Goal: Transaction & Acquisition: Purchase product/service

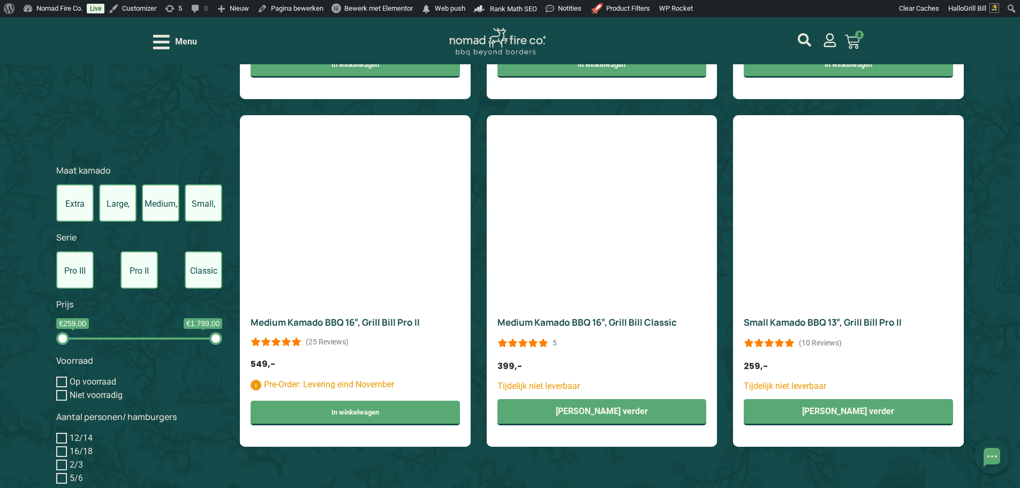
scroll to position [1178, 0]
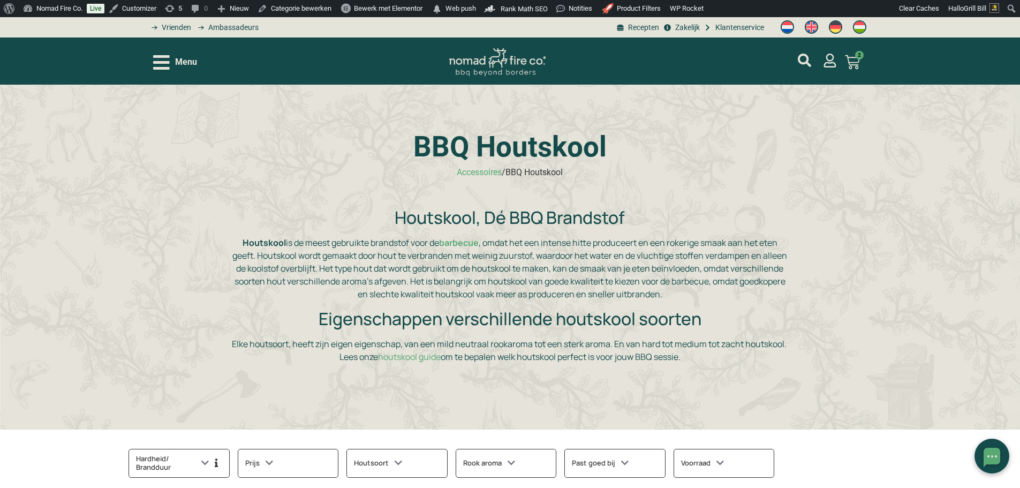
click at [178, 57] on span "Menu" at bounding box center [186, 62] width 22 height 13
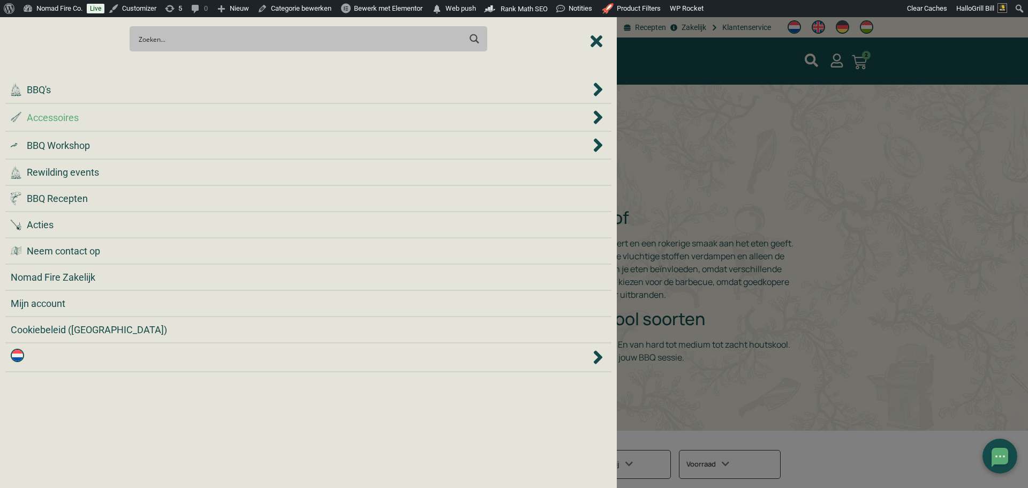
click at [290, 116] on div ".st0 { fill: #2c4a4e; } .st1 { fill: url(#Naamloos_verloop_2); } .st2 { fill: #…" at bounding box center [301, 117] width 580 height 14
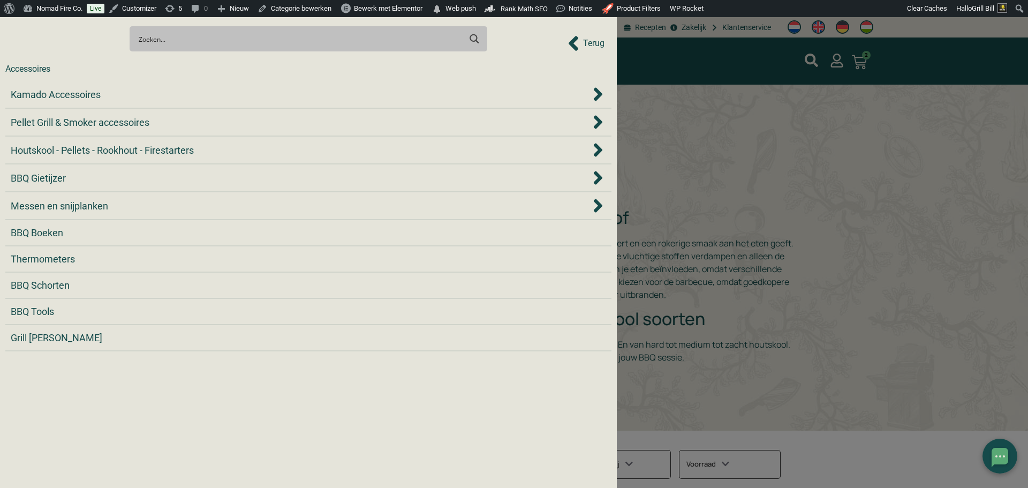
click at [290, 116] on div "Pellet Grill & Smoker accessoires" at bounding box center [301, 122] width 580 height 14
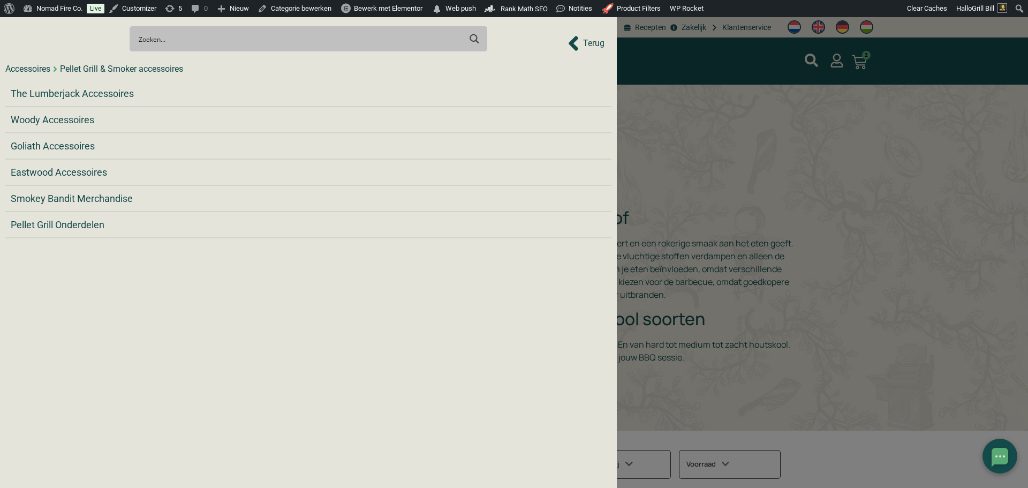
click at [568, 48] on div "Search Meer resultaten... Filter op categorie Accessoires BBQ Boeken BBQ Gietij…" at bounding box center [308, 38] width 606 height 37
click at [572, 47] on div "Search Meer resultaten... Filter op categorie Accessoires BBQ Boeken BBQ Gietij…" at bounding box center [308, 38] width 606 height 37
click at [577, 46] on div "Search Meer resultaten... Filter op categorie Accessoires BBQ Boeken BBQ Gietij…" at bounding box center [308, 38] width 606 height 37
click at [586, 45] on div "Search Meer resultaten... Filter op categorie Accessoires BBQ Boeken BBQ Gietij…" at bounding box center [308, 38] width 606 height 37
click at [596, 45] on div "Search Meer resultaten... Filter op categorie Accessoires BBQ Boeken BBQ Gietij…" at bounding box center [308, 38] width 606 height 37
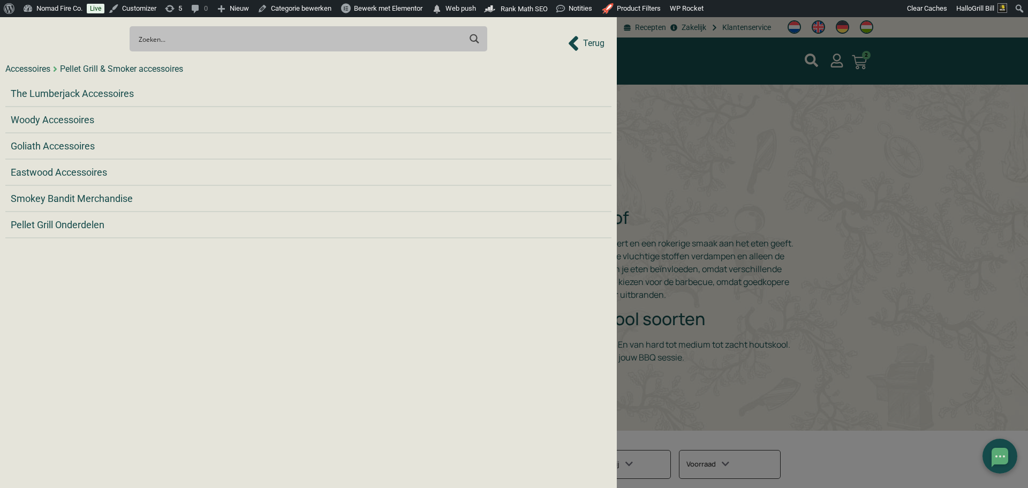
click at [685, 131] on div at bounding box center [514, 244] width 1028 height 488
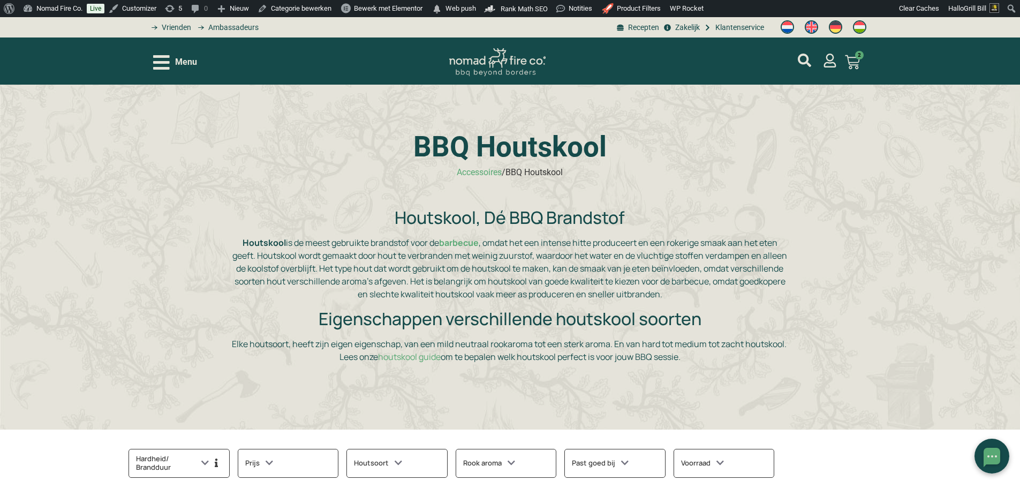
click at [179, 65] on span "Menu" at bounding box center [186, 62] width 22 height 13
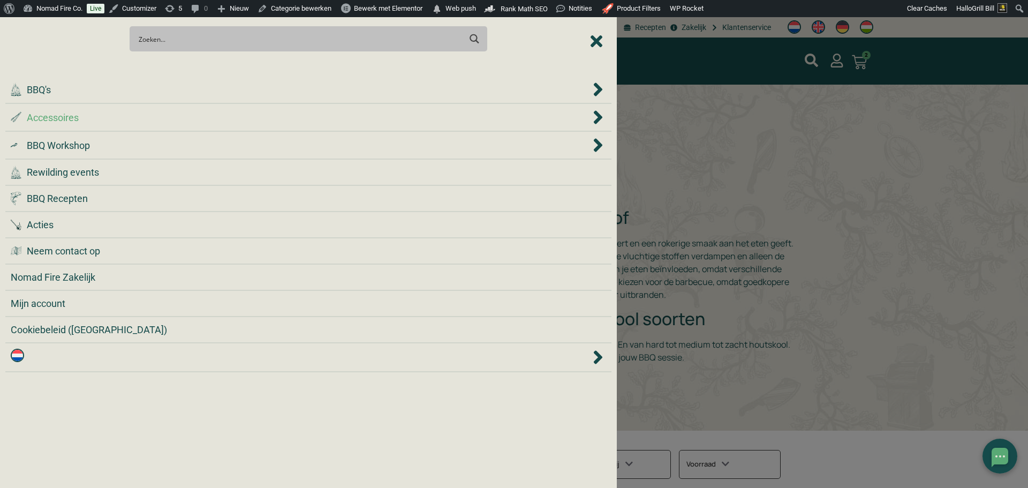
click at [219, 122] on div ".st0 { fill: #2c4a4e; } .st1 { fill: url(#Naamloos_verloop_2); } .st2 { fill: #…" at bounding box center [301, 117] width 580 height 14
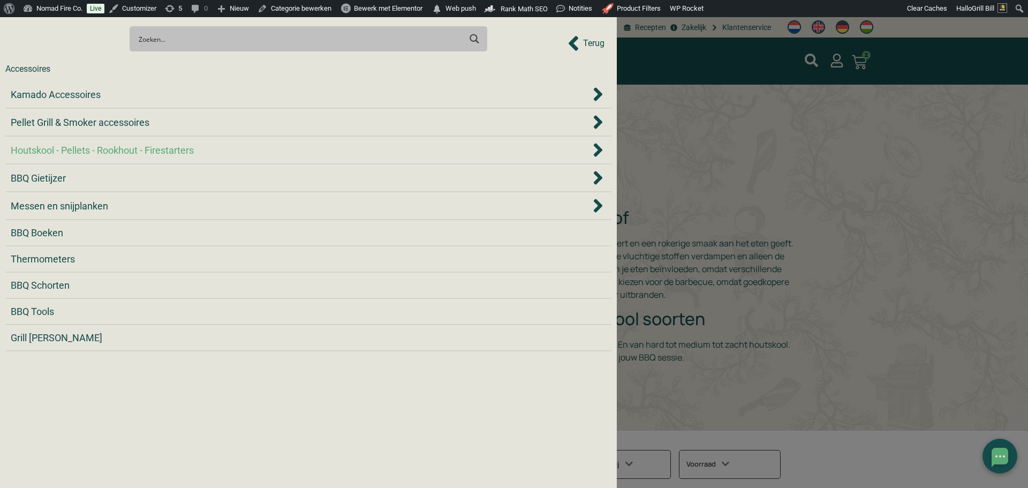
click at [511, 154] on div "Houtskool - Pellets - Rookhout - Firestarters" at bounding box center [301, 150] width 580 height 14
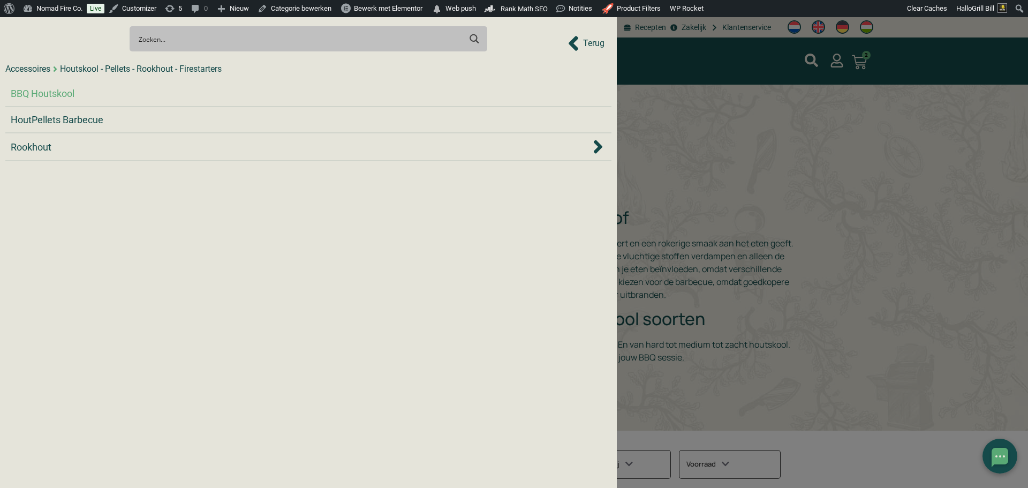
click at [365, 40] on input "Search input" at bounding box center [300, 39] width 322 height 20
click at [600, 45] on div "Search Meer resultaten... Filter op categorie Accessoires BBQ Boeken BBQ Gietij…" at bounding box center [308, 38] width 606 height 37
click at [94, 120] on span "HoutPellets Barbecue" at bounding box center [57, 119] width 93 height 14
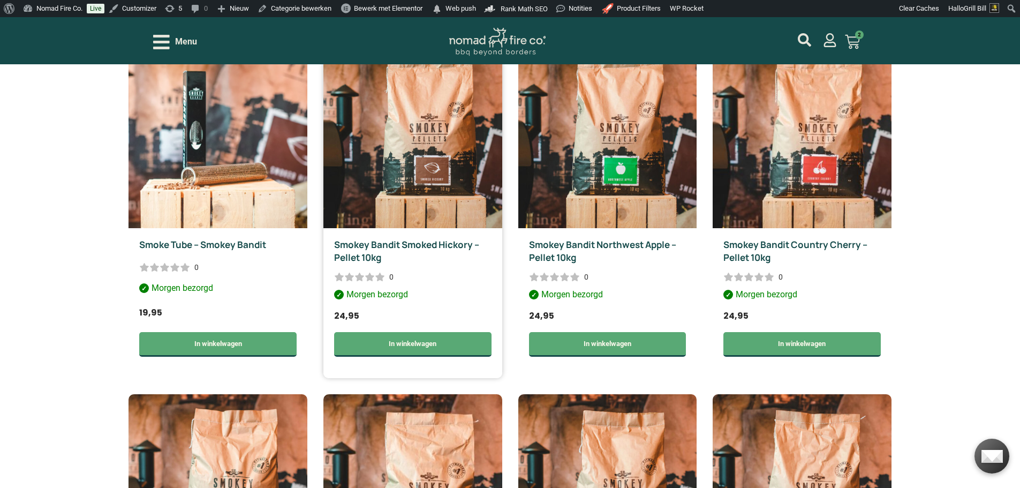
scroll to position [375, 0]
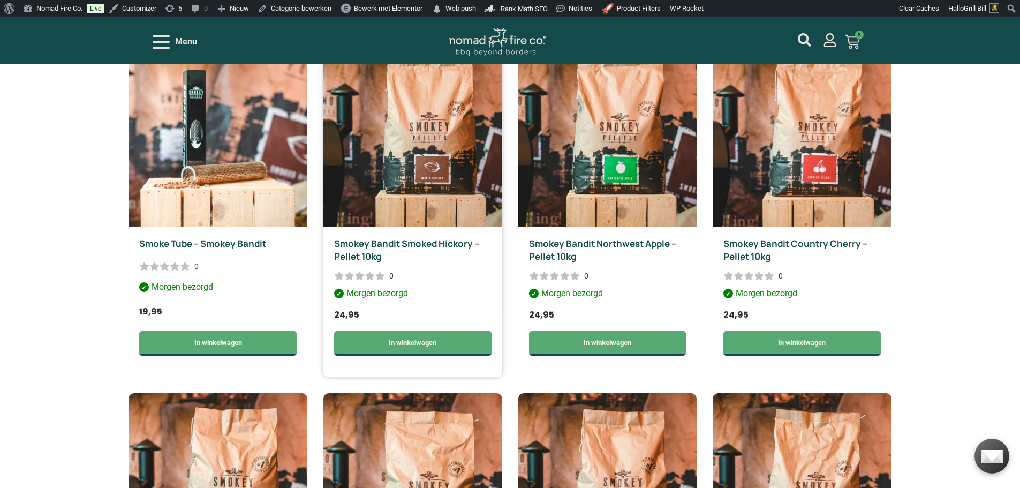
click at [430, 176] on img at bounding box center [412, 131] width 179 height 191
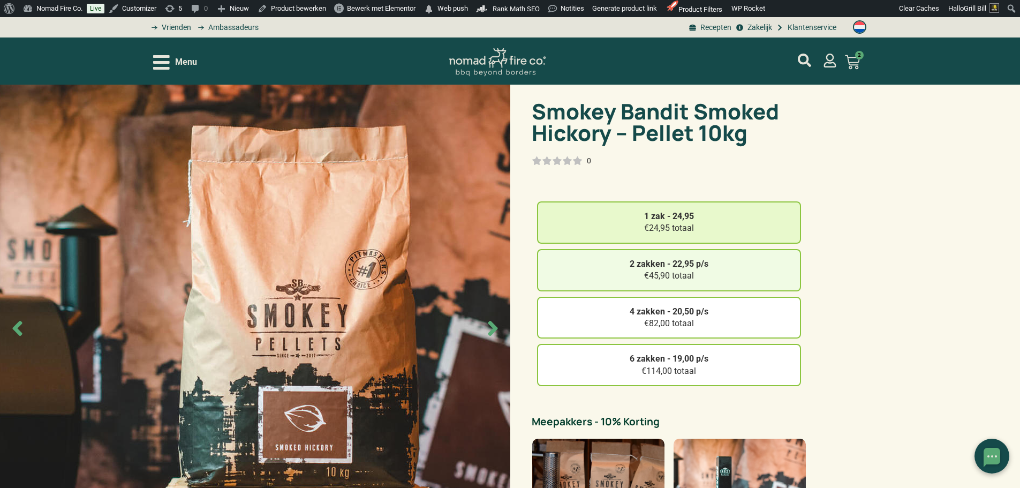
click at [727, 268] on div "2 zakken - 22,95 p/s €45,90 totaal" at bounding box center [669, 270] width 264 height 42
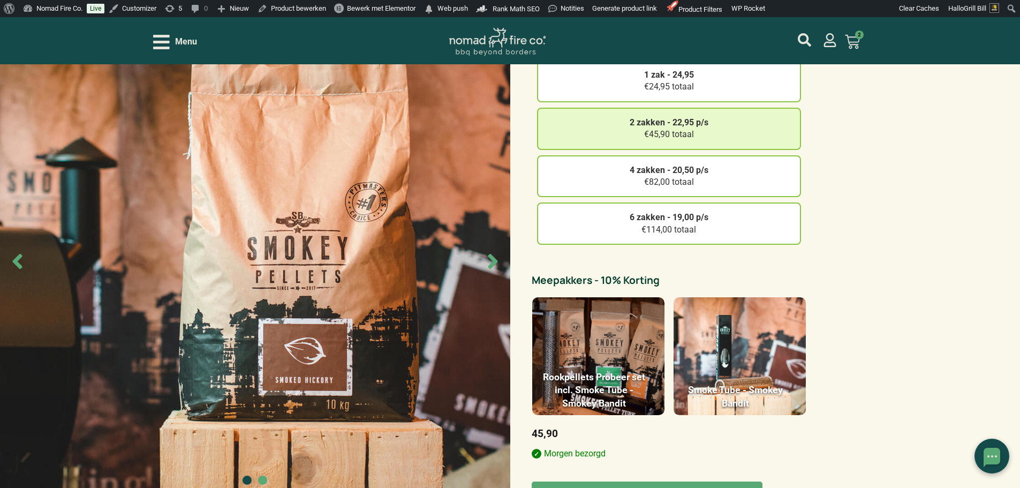
scroll to position [161, 0]
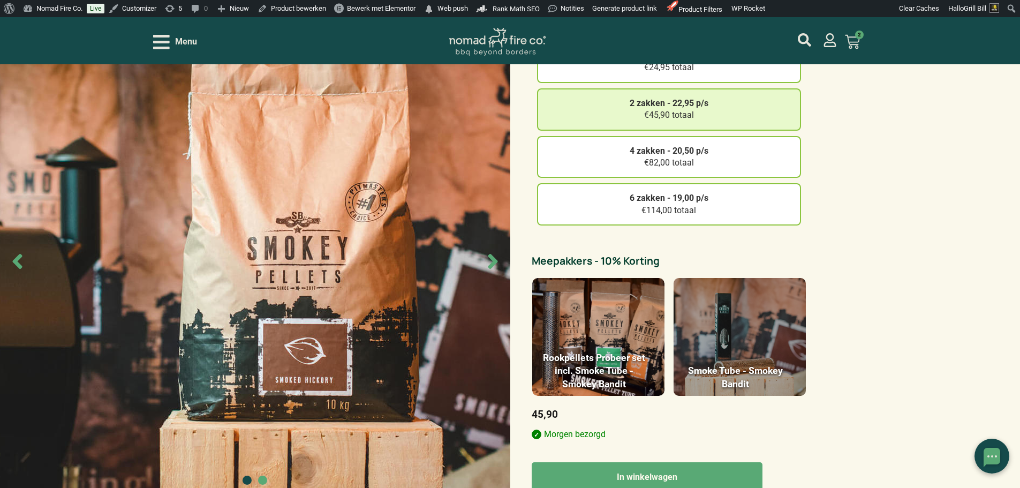
click at [768, 319] on figure at bounding box center [739, 337] width 132 height 118
click at [0, 0] on input "Smoke Tube - Smokey Bandit" at bounding box center [0, 0] width 0 height 0
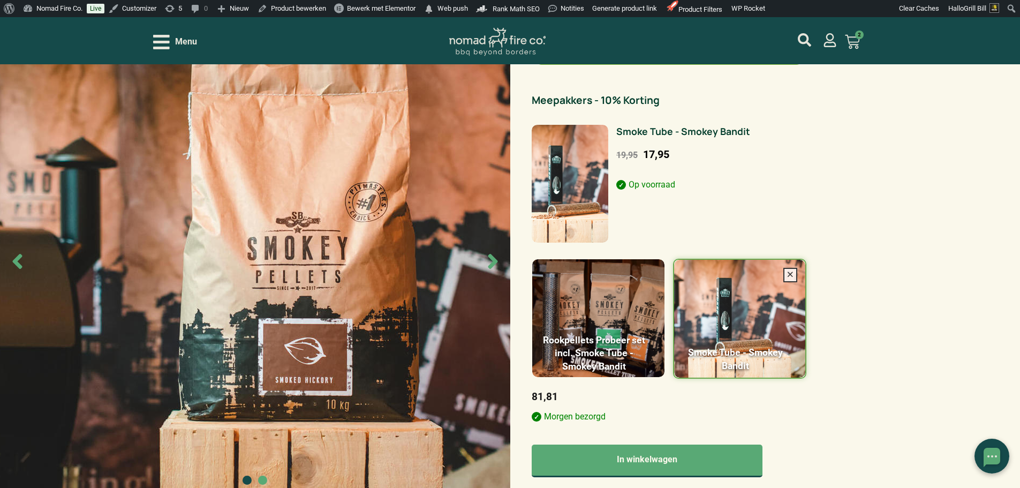
scroll to position [428, 0]
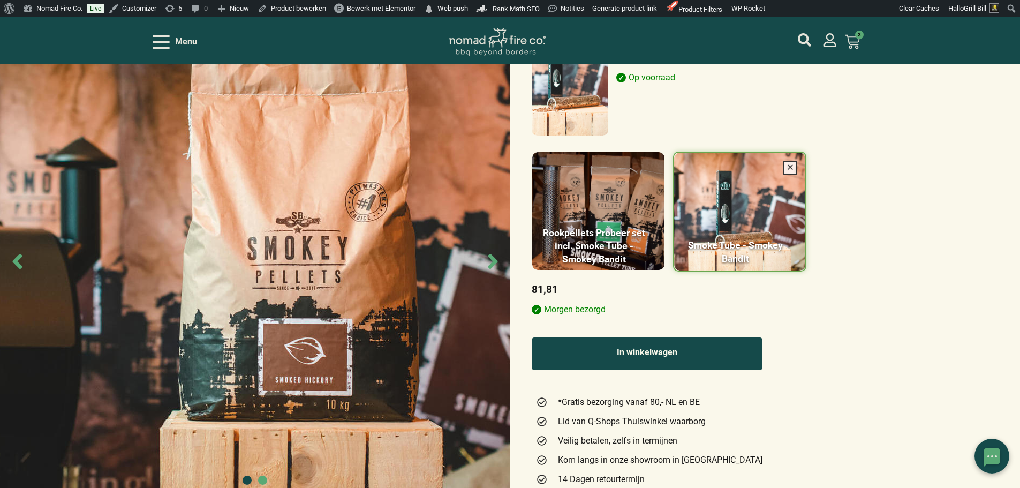
click at [693, 355] on button "In winkelwagen" at bounding box center [647, 353] width 231 height 33
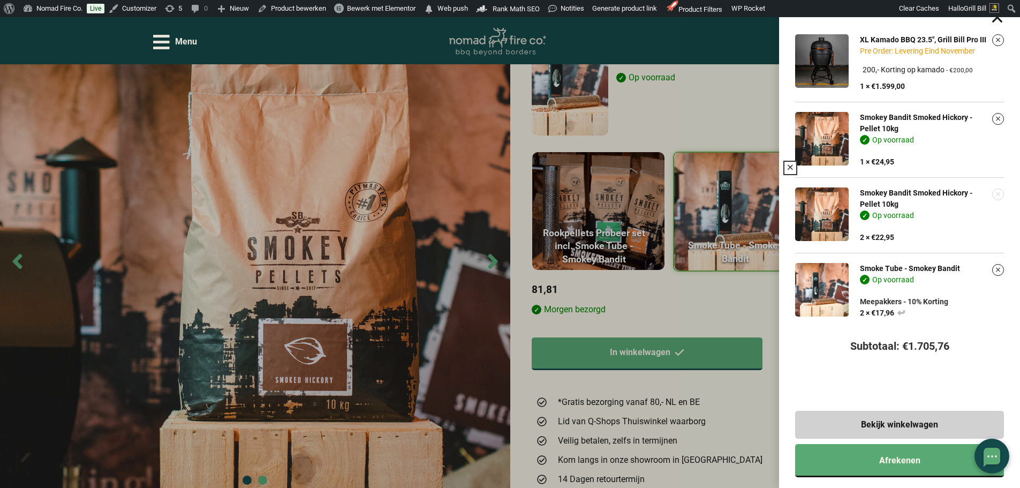
click at [1003, 196] on link "Verwijder dit item" at bounding box center [998, 194] width 11 height 11
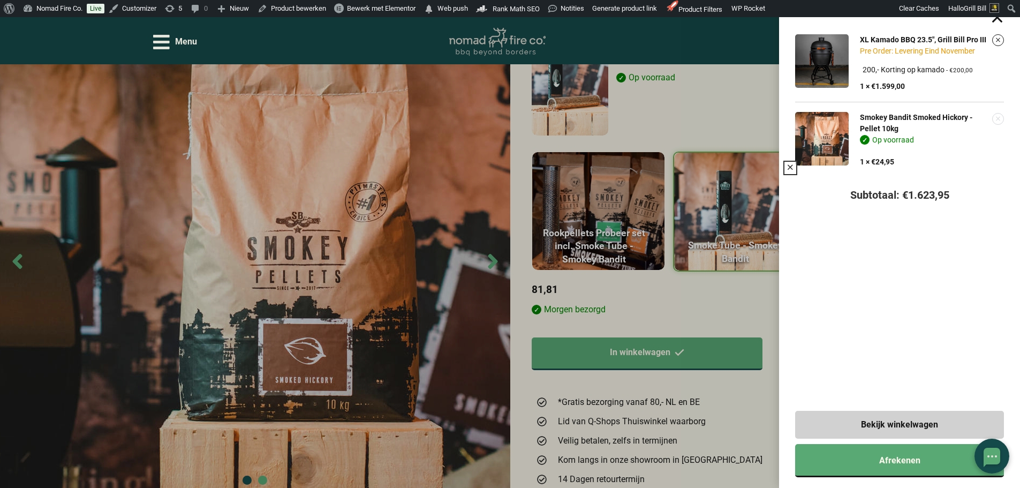
click at [1003, 119] on link "Verwijder dit item" at bounding box center [998, 118] width 11 height 11
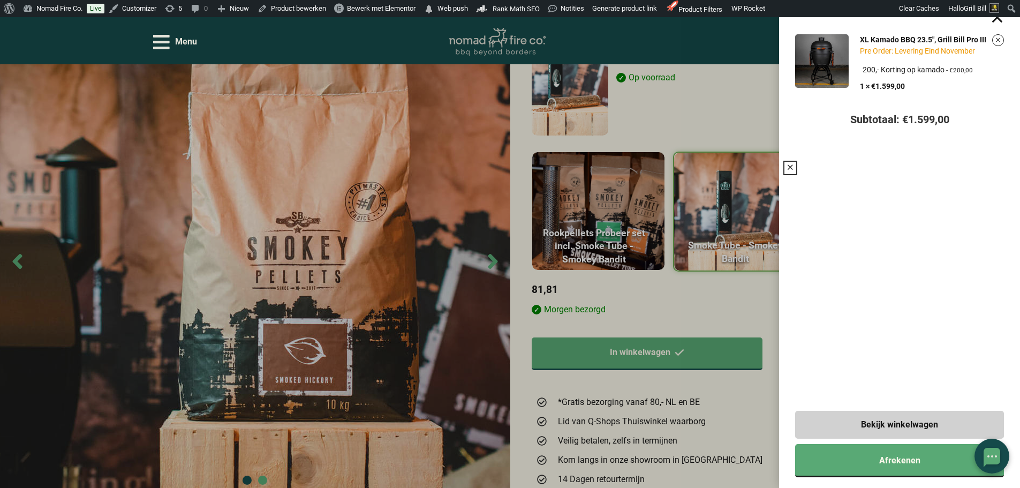
click at [747, 105] on div "XL Kamado BBQ 23.5", Grill Bill Pro III Pre Order: Levering Eind November Kies …" at bounding box center [510, 244] width 1020 height 488
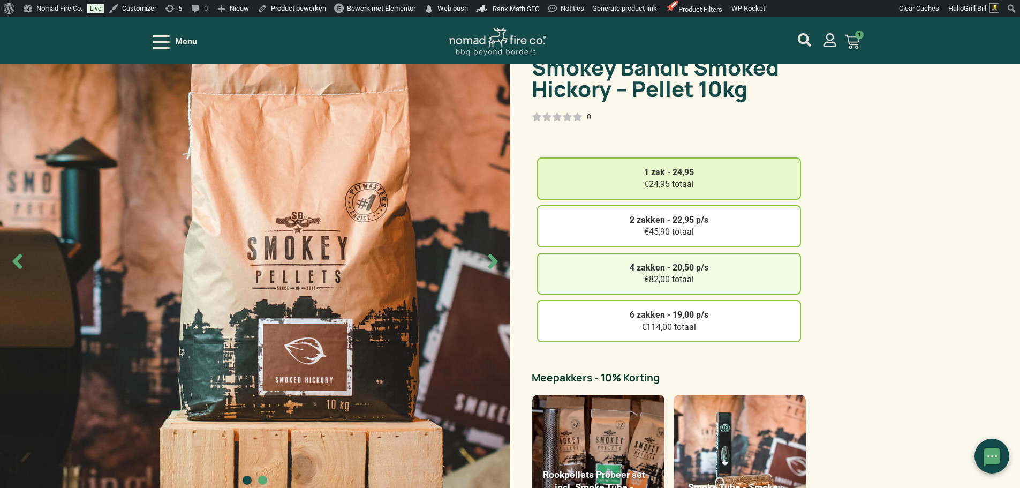
scroll to position [107, 0]
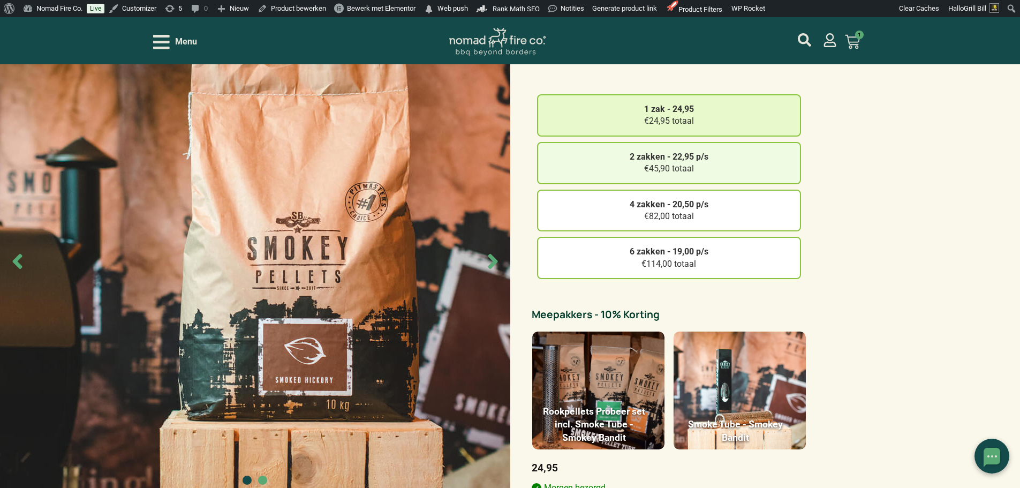
click at [734, 163] on div "2 zakken - 22,95 p/s €45,90 totaal" at bounding box center [669, 163] width 264 height 42
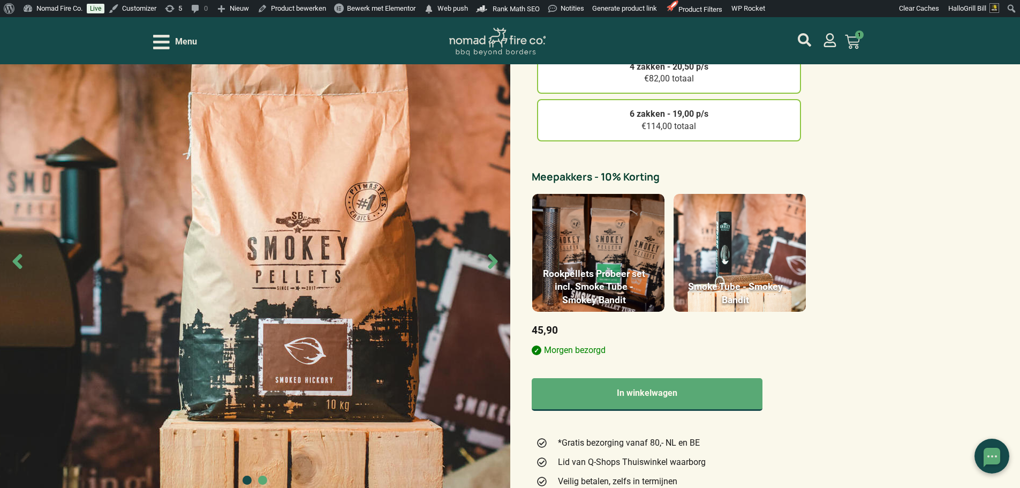
scroll to position [268, 0]
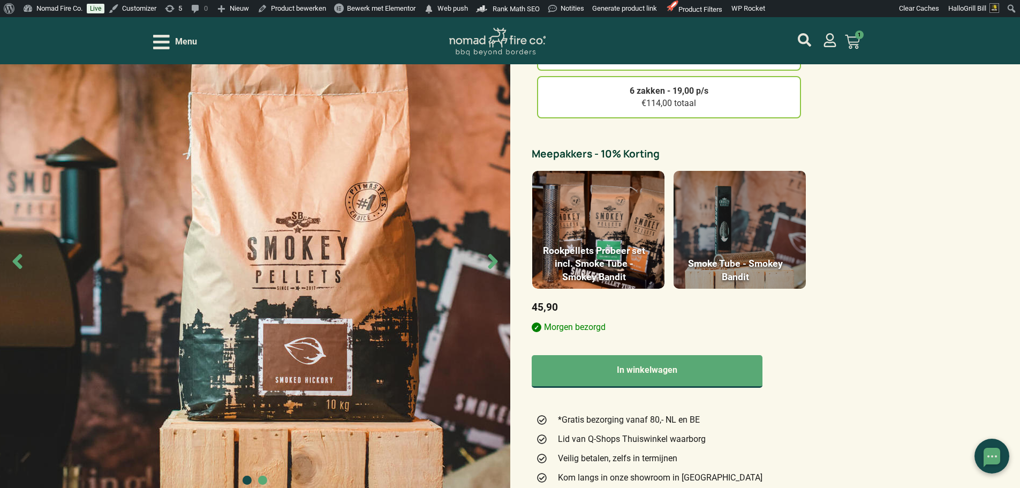
click at [757, 200] on figure at bounding box center [739, 230] width 132 height 118
click at [0, 0] on input "Smoke Tube - Smokey Bandit" at bounding box center [0, 0] width 0 height 0
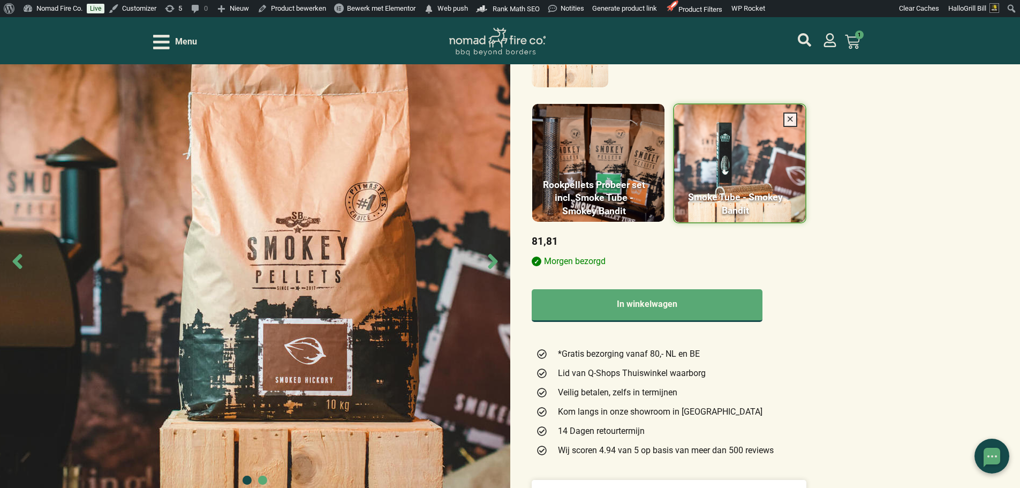
scroll to position [482, 0]
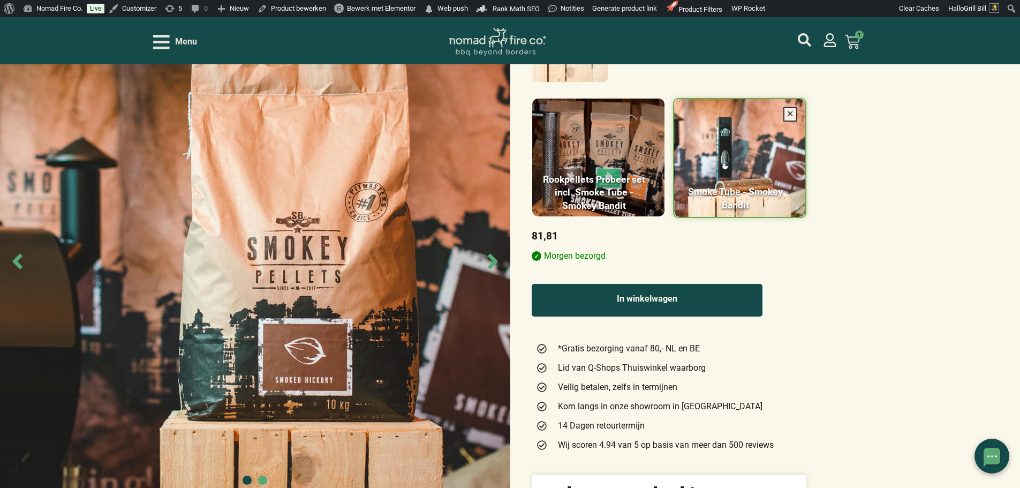
click at [731, 299] on button "In winkelwagen" at bounding box center [647, 300] width 231 height 33
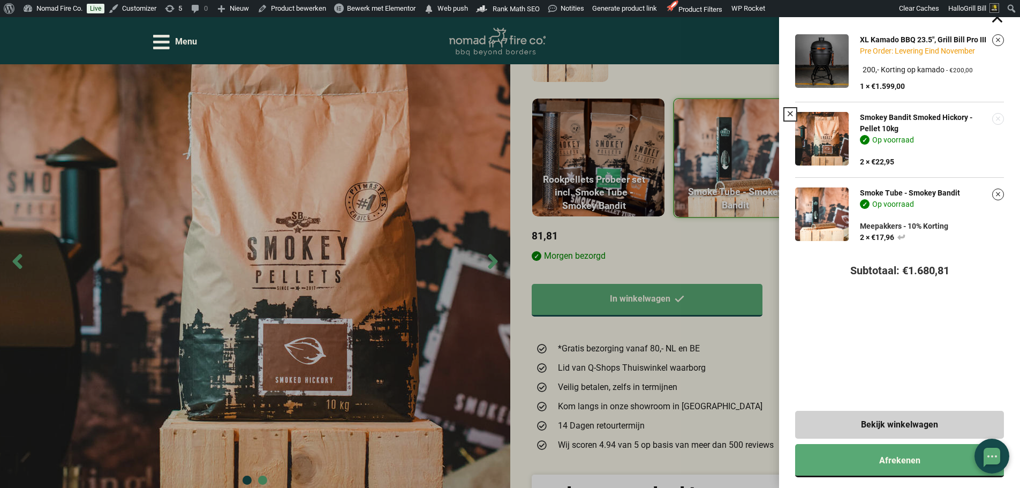
click at [1003, 120] on link "Verwijder dit item" at bounding box center [998, 118] width 11 height 11
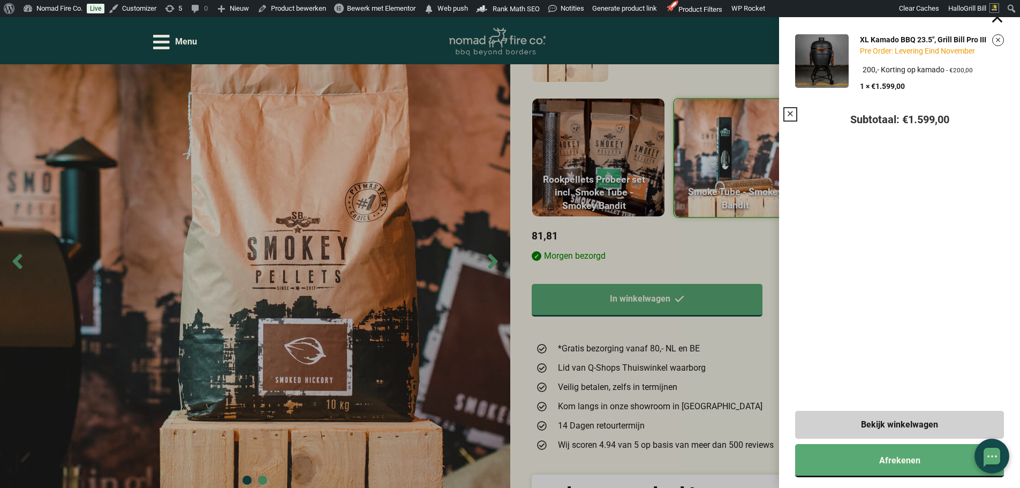
click at [740, 251] on div "XL Kamado BBQ 23.5", Grill Bill Pro III Pre Order: Levering Eind November Kies …" at bounding box center [510, 244] width 1020 height 488
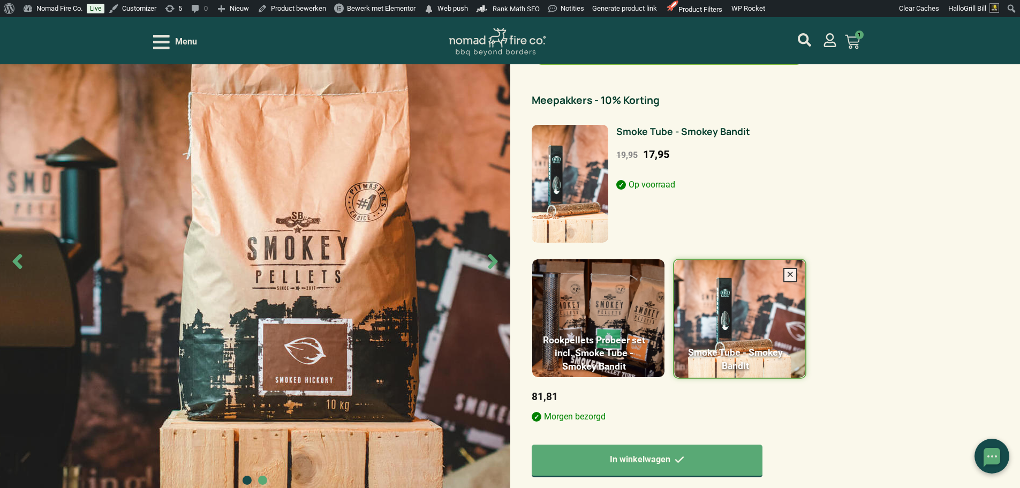
scroll to position [422, 0]
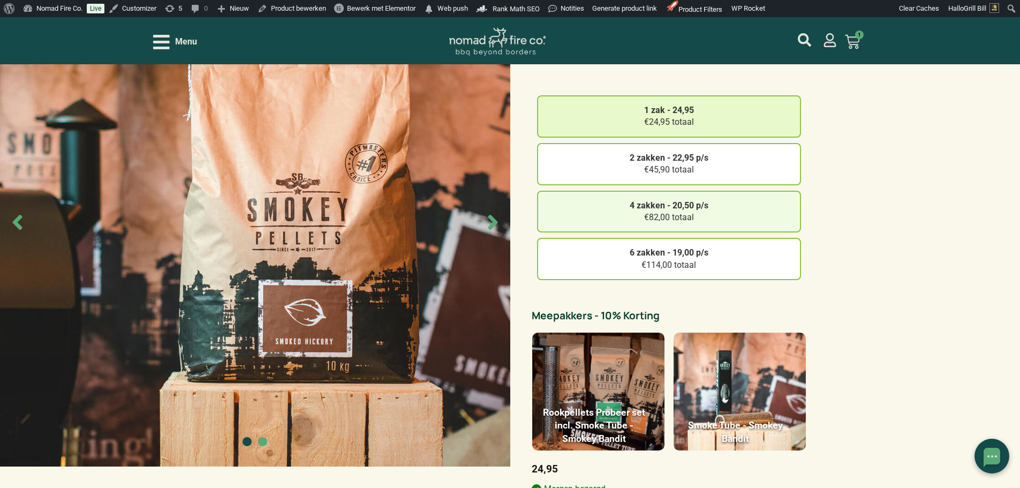
scroll to position [107, 0]
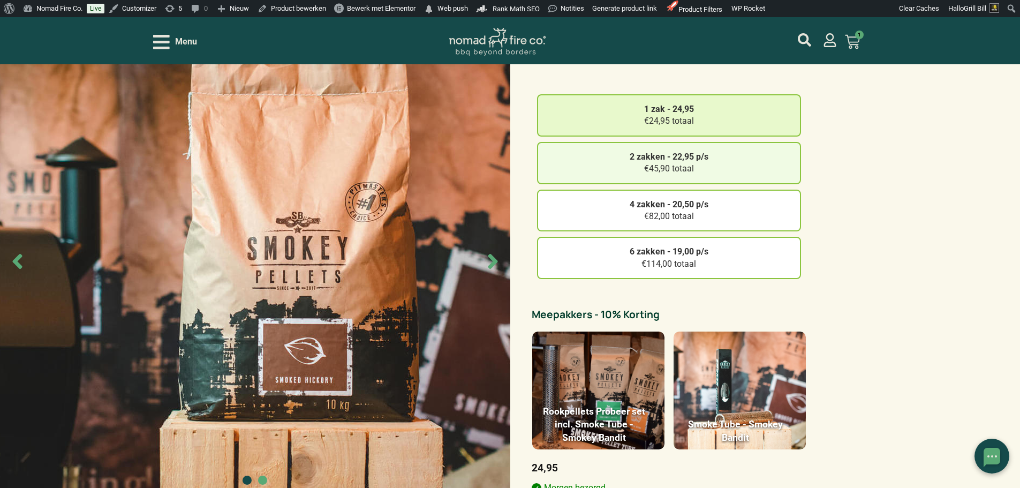
click at [734, 170] on div "2 zakken - 22,95 p/s €45,90 totaal" at bounding box center [669, 163] width 264 height 42
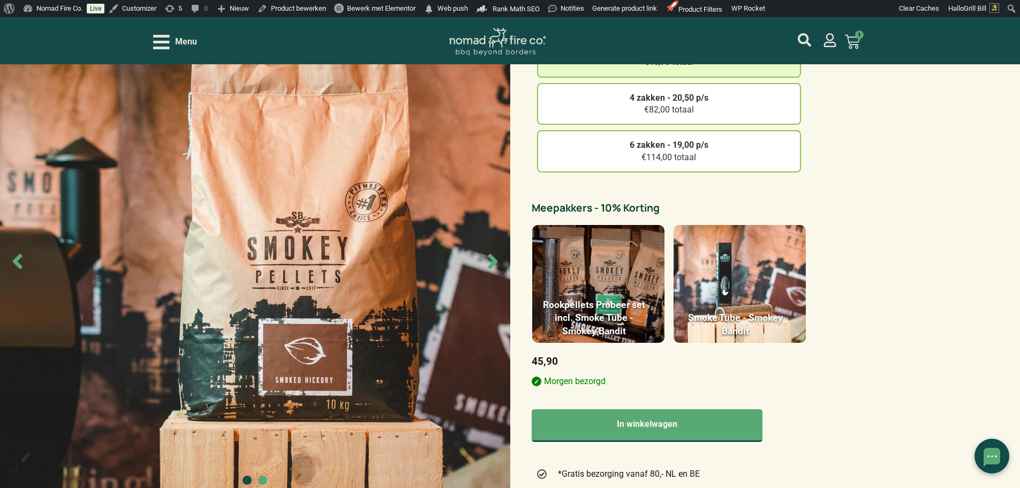
scroll to position [214, 0]
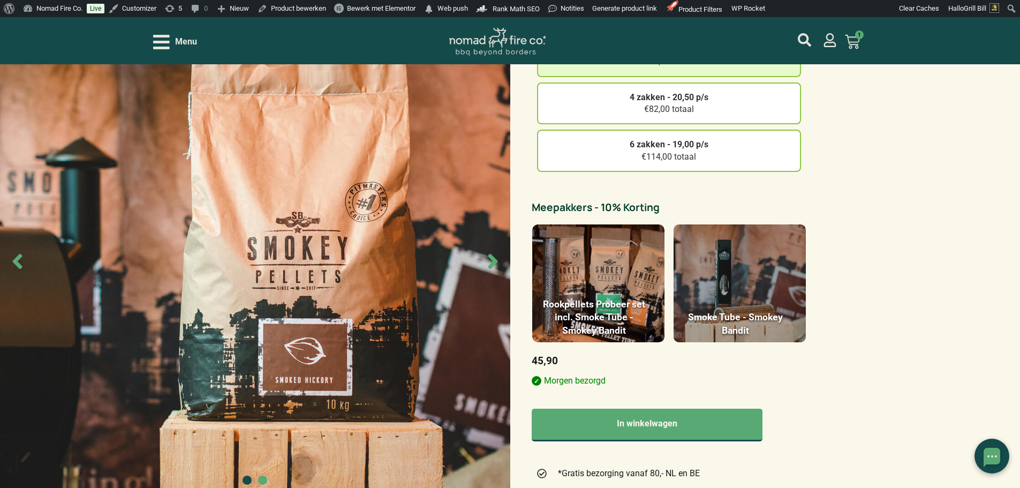
click at [753, 280] on figure at bounding box center [739, 283] width 132 height 118
click at [0, 0] on input "Smoke Tube - Smokey Bandit" at bounding box center [0, 0] width 0 height 0
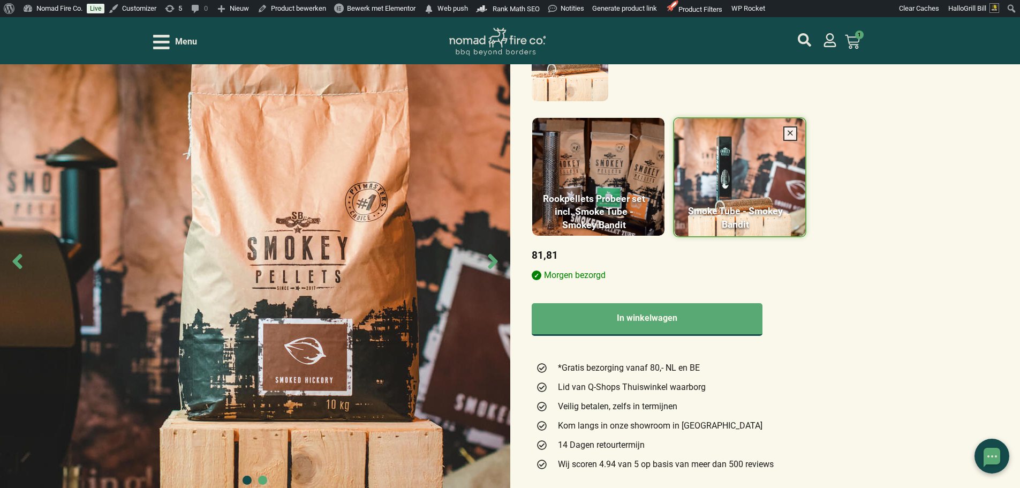
scroll to position [482, 0]
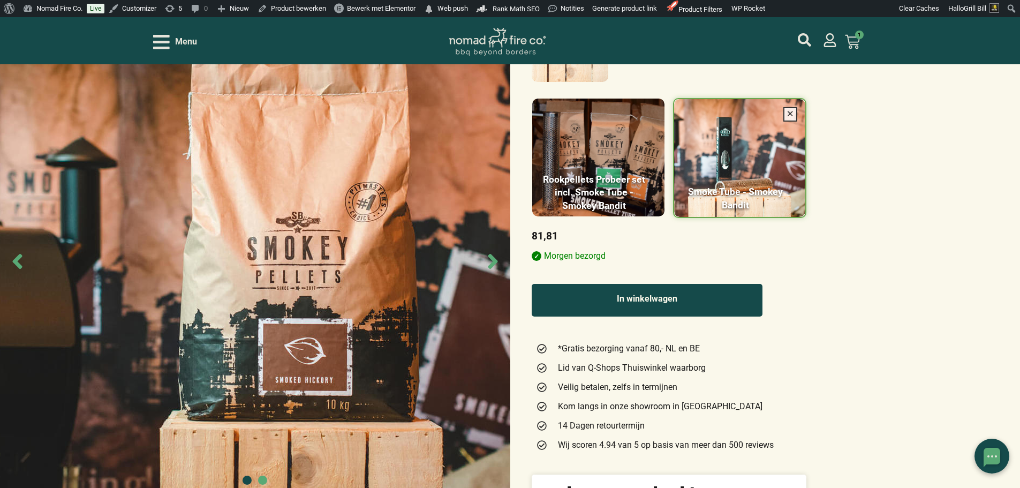
click at [711, 309] on button "In winkelwagen" at bounding box center [647, 300] width 231 height 33
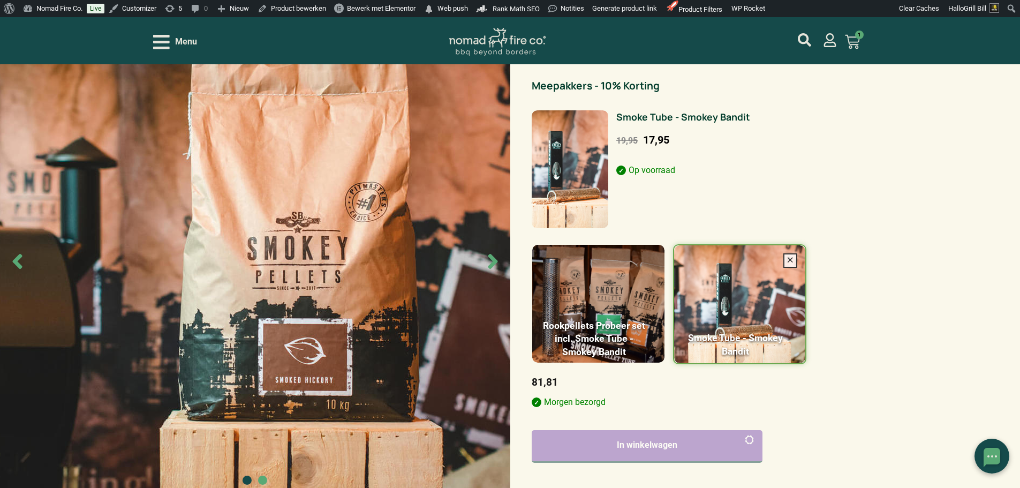
scroll to position [321, 0]
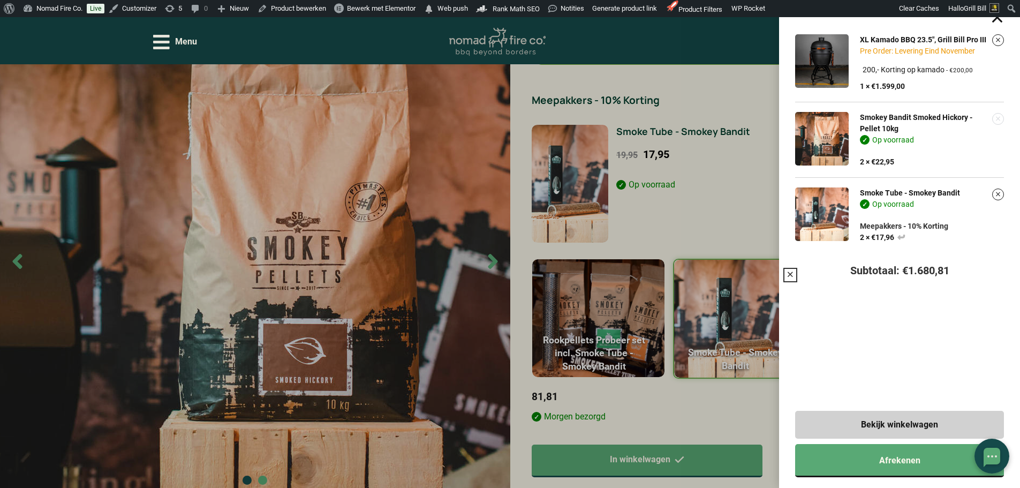
click at [1003, 124] on link "Verwijder dit item" at bounding box center [998, 118] width 11 height 11
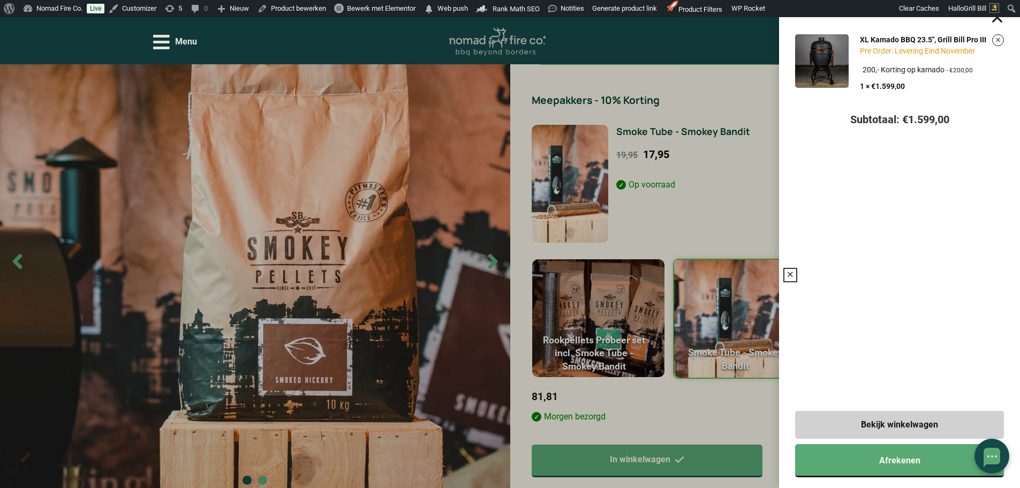
click at [680, 89] on div "XL Kamado BBQ 23.5", Grill Bill Pro III Pre Order: Levering Eind November Kies …" at bounding box center [510, 244] width 1020 height 488
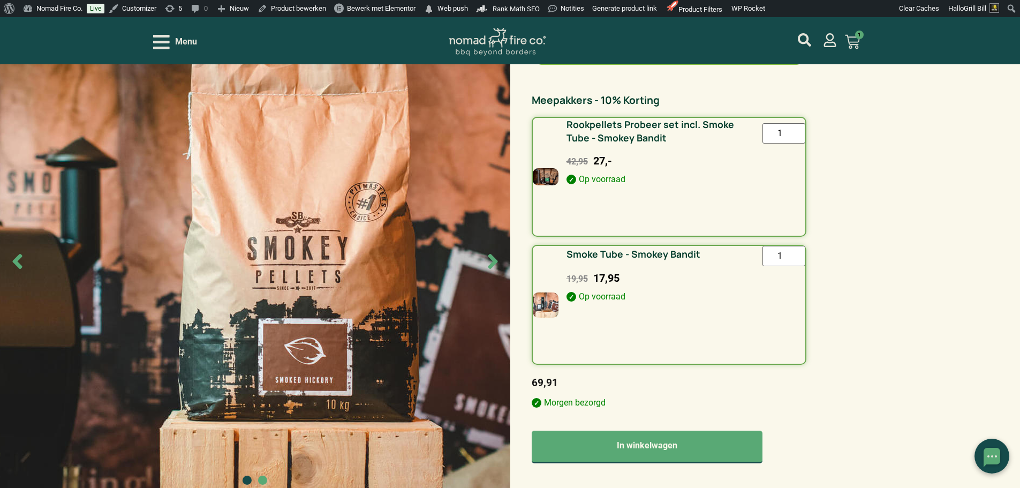
scroll to position [268, 0]
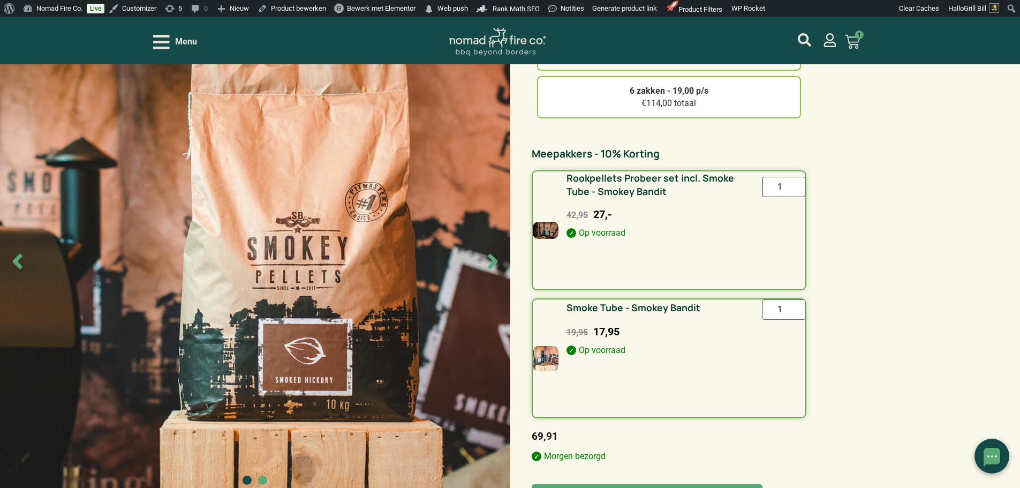
click at [792, 192] on input "1" at bounding box center [783, 187] width 43 height 20
click at [792, 191] on input "1" at bounding box center [783, 187] width 43 height 20
click at [790, 187] on input "1" at bounding box center [783, 187] width 43 height 20
click at [790, 183] on input "2" at bounding box center [783, 187] width 43 height 20
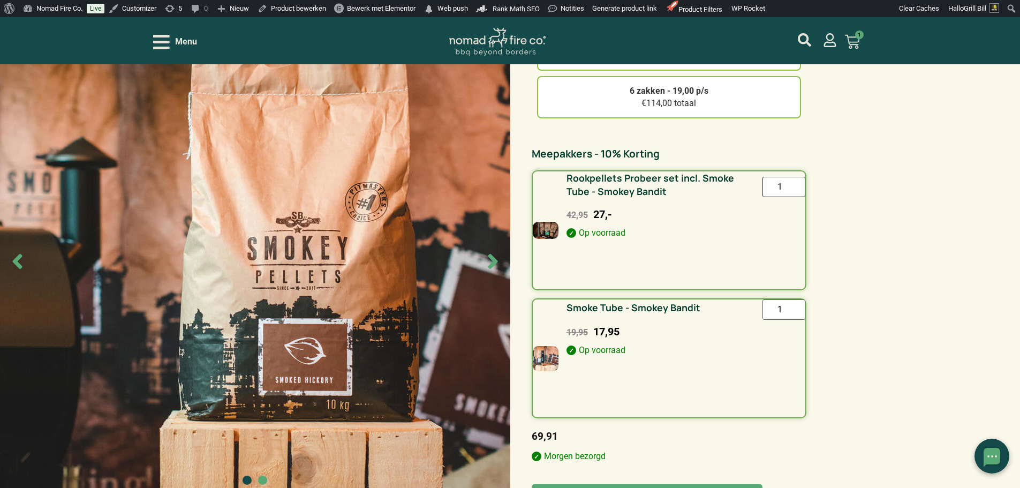
click at [792, 191] on input "1" at bounding box center [783, 187] width 43 height 20
click at [792, 185] on input "2" at bounding box center [783, 187] width 43 height 20
type input "1"
click at [793, 193] on input "1" at bounding box center [783, 187] width 43 height 20
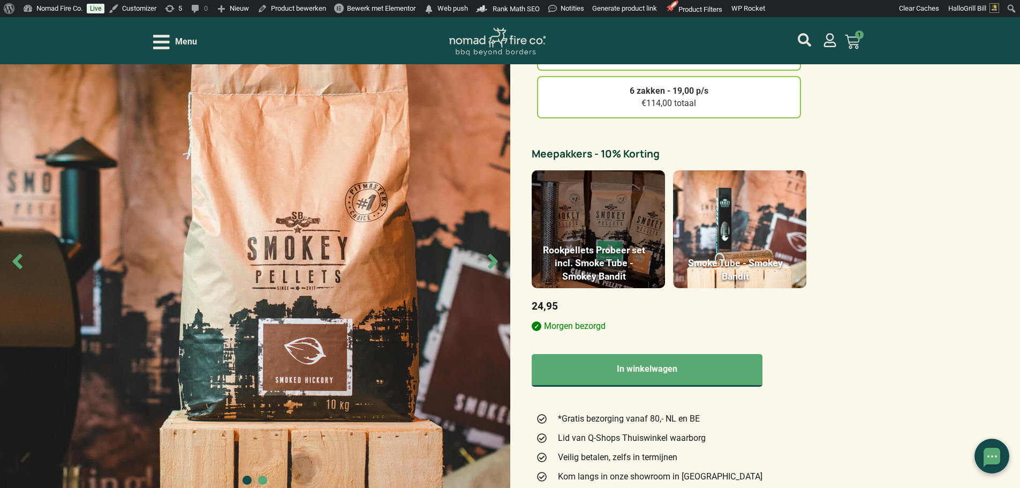
click at [584, 181] on figure at bounding box center [598, 229] width 133 height 118
click at [0, 0] on input "Rookpellets Probeer set incl. Smoke Tube - Smokey Bandit 1" at bounding box center [0, 0] width 0 height 0
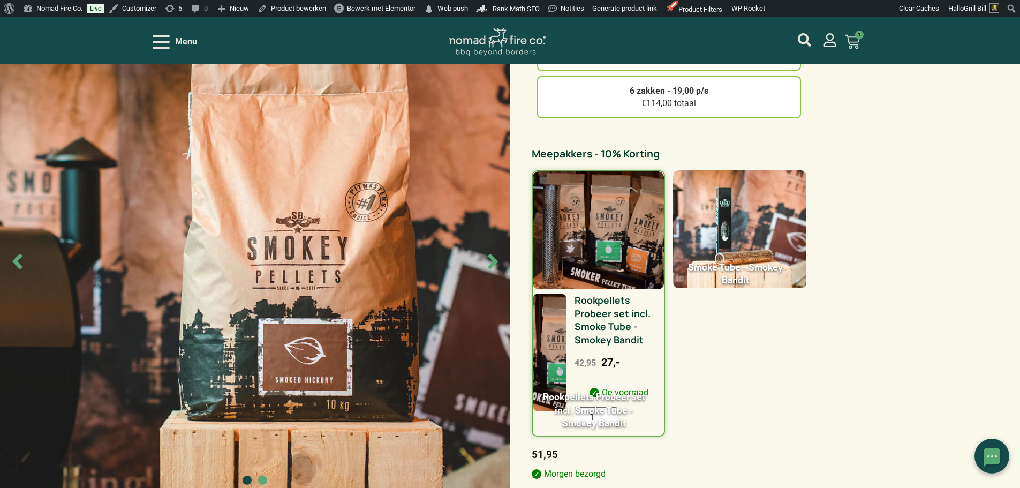
scroll to position [321, 0]
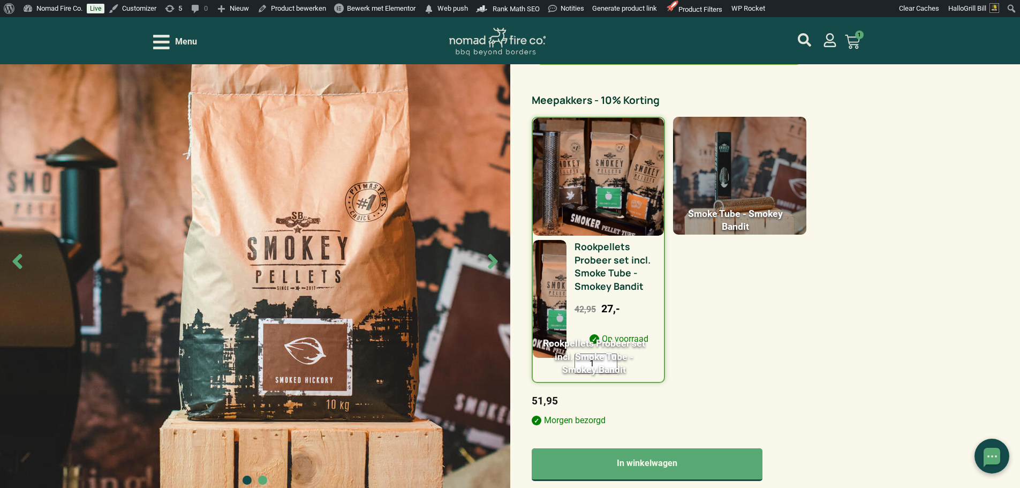
click at [726, 173] on figure at bounding box center [739, 176] width 133 height 118
click at [0, 0] on input "Smoke Tube - Smokey Bandit 1" at bounding box center [0, 0] width 0 height 0
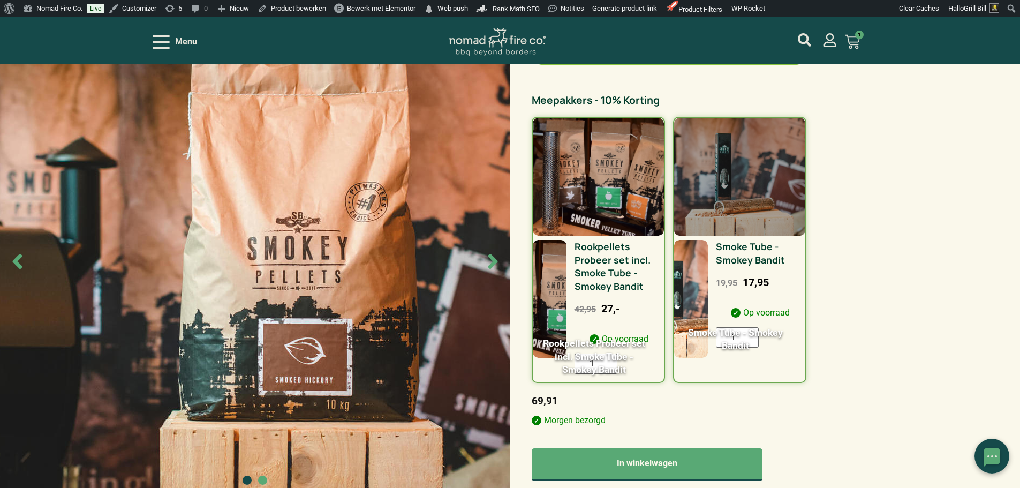
click at [771, 179] on figure at bounding box center [739, 177] width 131 height 118
click at [0, 0] on input "Smoke Tube - Smokey Bandit 1" at bounding box center [0, 0] width 0 height 0
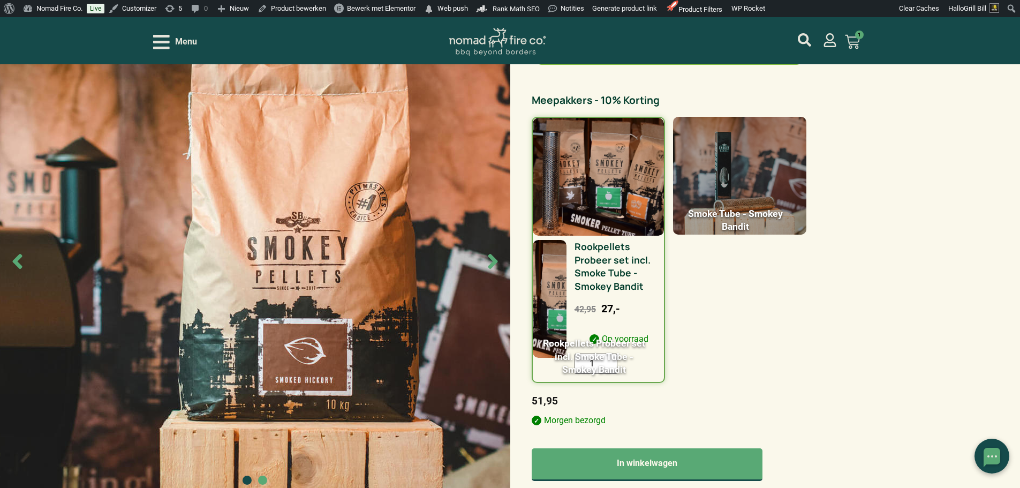
click at [787, 170] on figure at bounding box center [739, 176] width 133 height 118
click at [0, 0] on input "Smoke Tube - Smokey Bandit 1" at bounding box center [0, 0] width 0 height 0
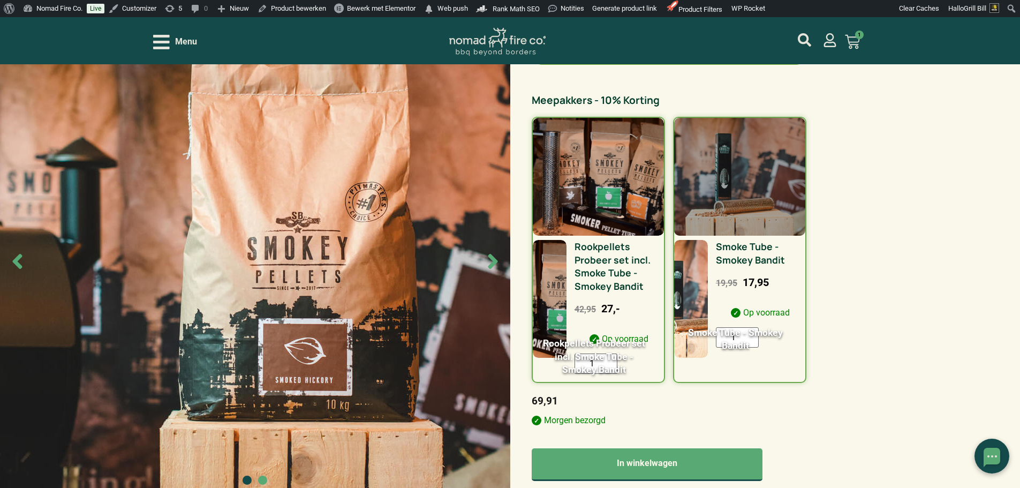
click at [787, 170] on figure at bounding box center [739, 177] width 131 height 118
click at [0, 0] on input "Smoke Tube - Smokey Bandit 1" at bounding box center [0, 0] width 0 height 0
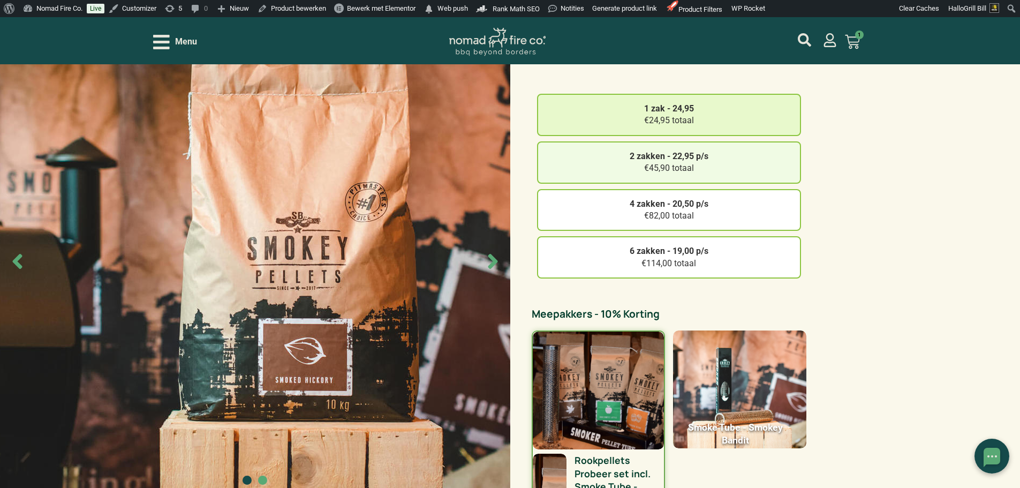
scroll to position [107, 0]
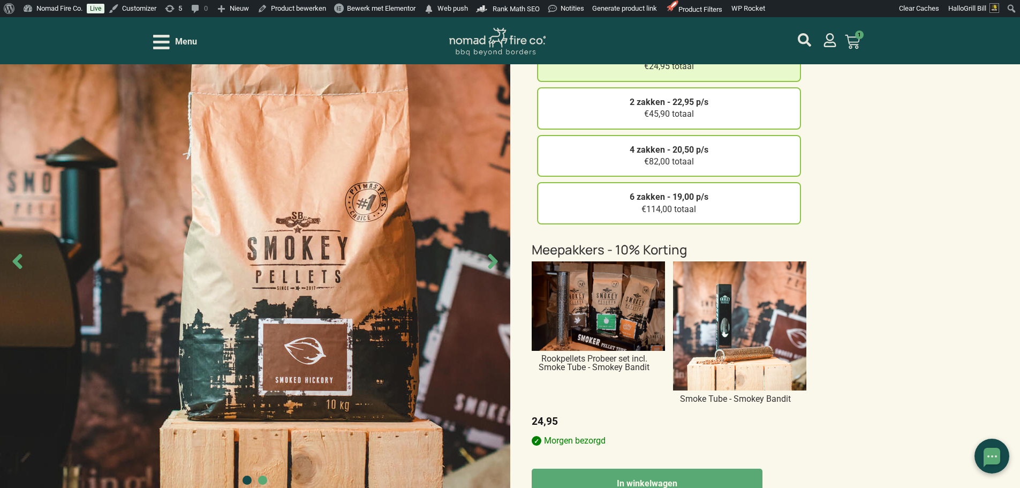
scroll to position [214, 0]
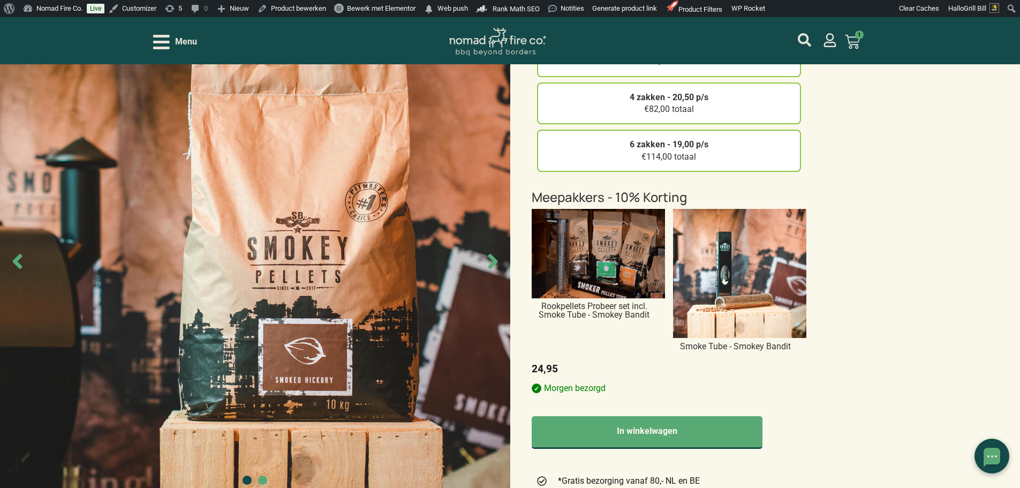
click at [613, 231] on img at bounding box center [598, 253] width 133 height 89
click at [0, 0] on input "Rookpellets Probeer set incl. Smoke Tube - Smokey Bandit 1" at bounding box center [0, 0] width 0 height 0
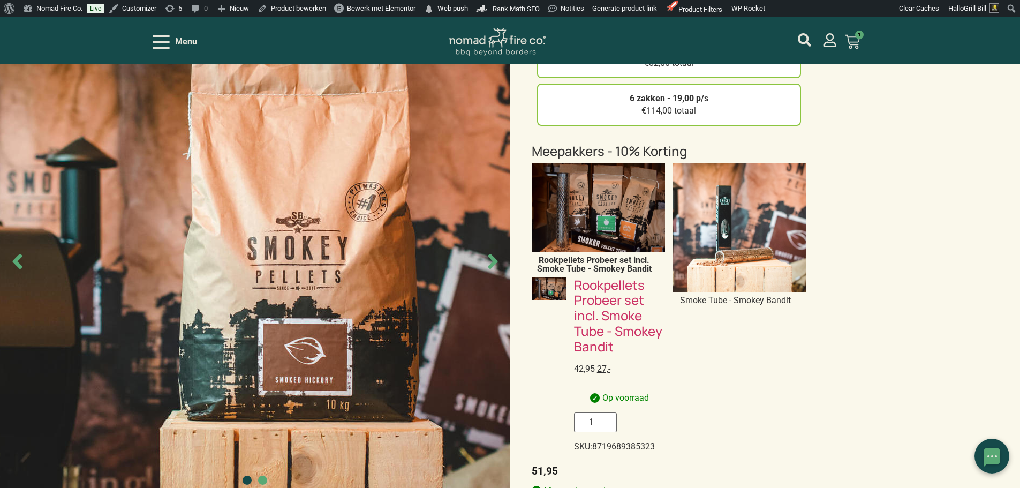
scroll to position [321, 0]
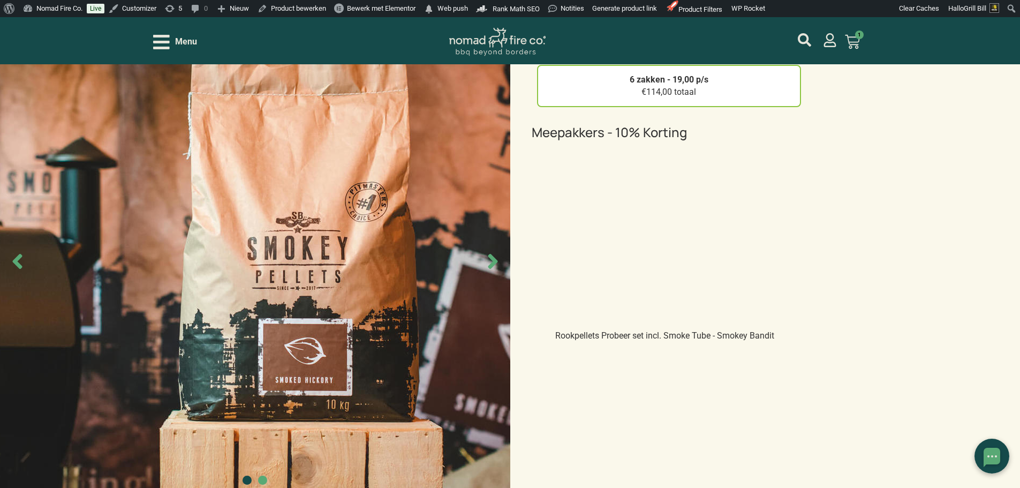
scroll to position [161, 0]
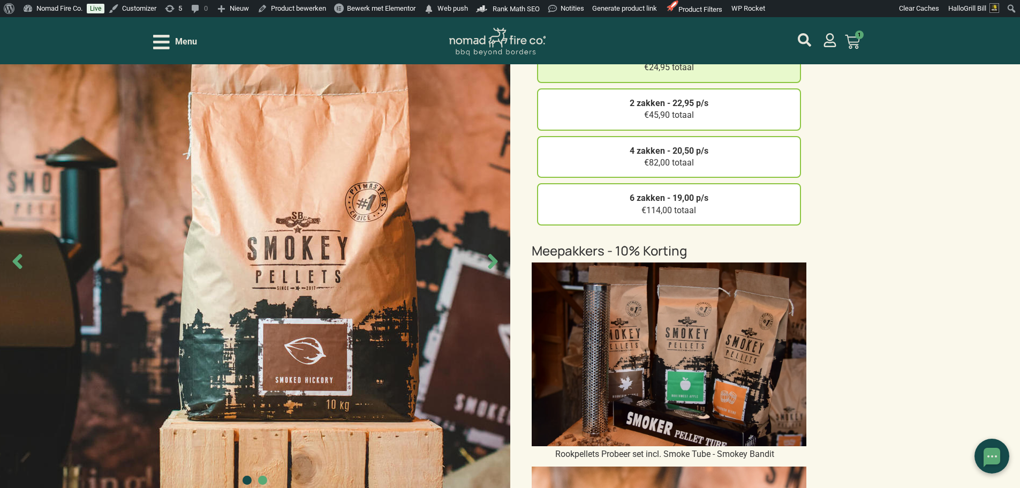
click at [739, 316] on img at bounding box center [669, 353] width 275 height 183
click at [0, 0] on input "Rookpellets Probeer set incl. Smoke Tube - Smokey Bandit 1" at bounding box center [0, 0] width 0 height 0
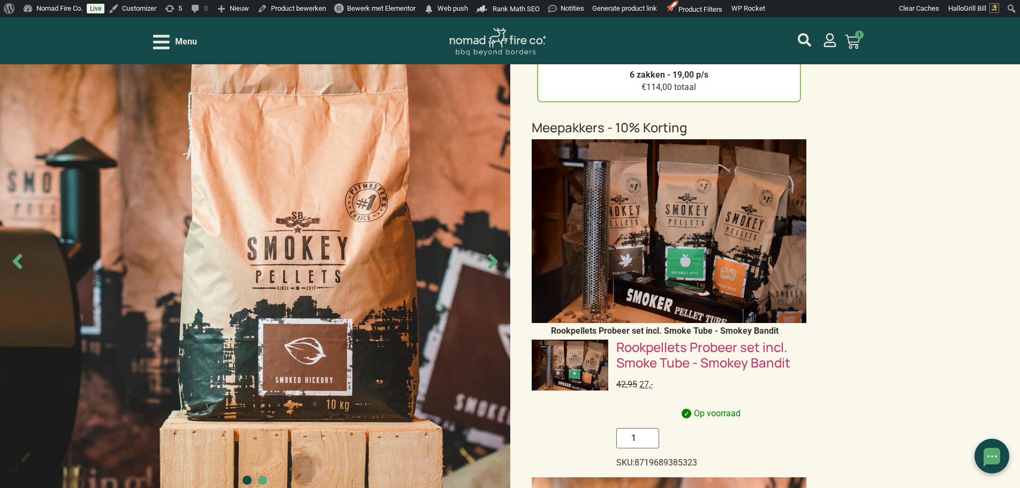
scroll to position [268, 0]
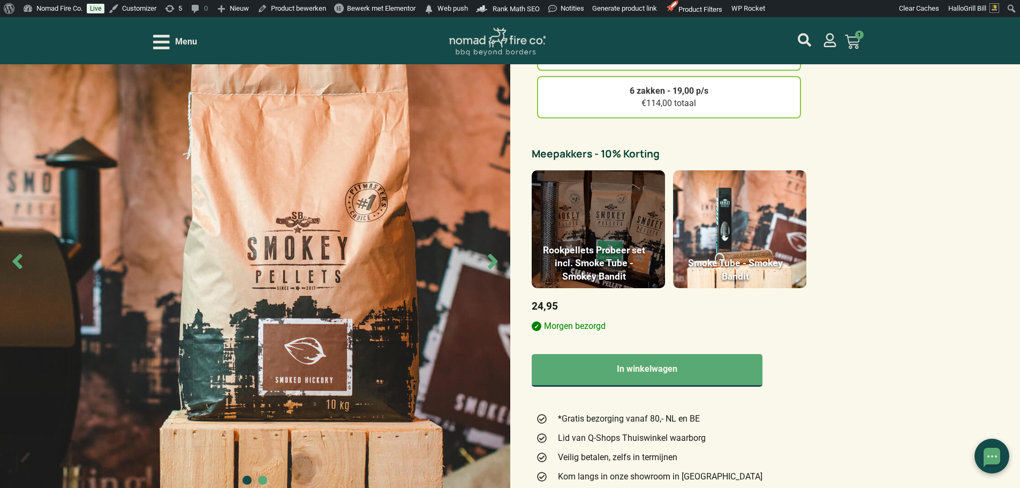
click at [602, 196] on figure at bounding box center [598, 229] width 133 height 118
click at [0, 0] on input "Rookpellets Probeer set incl. Smoke Tube - Smokey Bandit 1" at bounding box center [0, 0] width 0 height 0
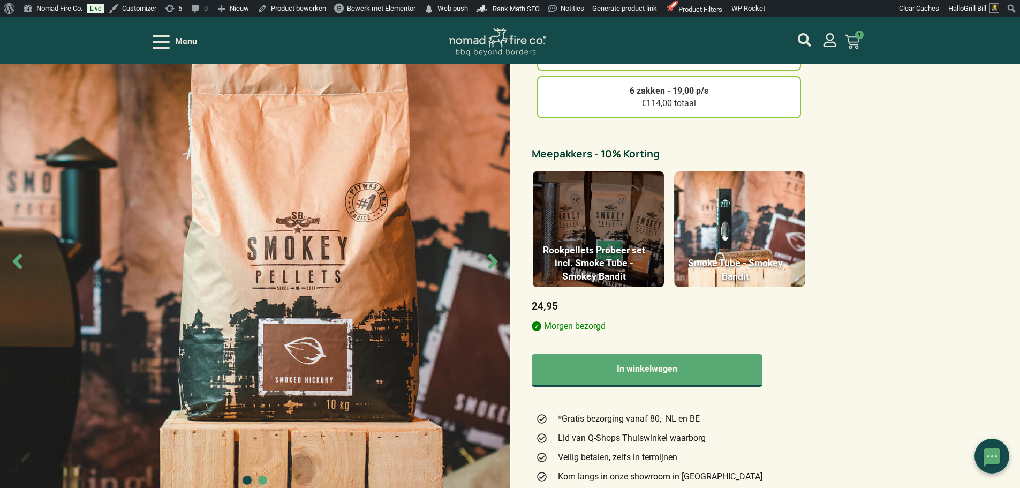
click at [600, 215] on figure at bounding box center [598, 229] width 133 height 118
click at [0, 0] on input "Rookpellets Probeer set incl. Smoke Tube - Smokey Bandit 1" at bounding box center [0, 0] width 0 height 0
click at [574, 195] on figure at bounding box center [598, 229] width 133 height 118
click at [0, 0] on input "Rookpellets Probeer set incl. Smoke Tube - Smokey Bandit 1" at bounding box center [0, 0] width 0 height 0
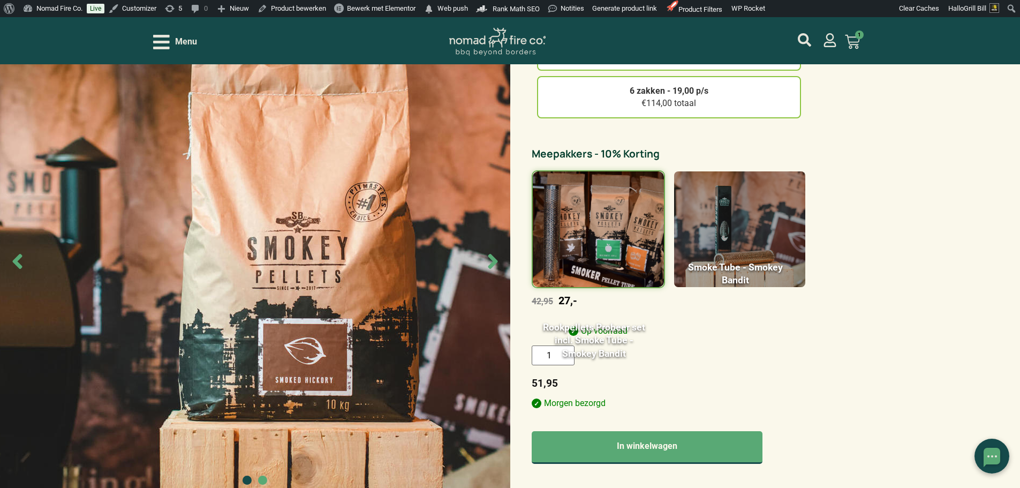
click at [739, 222] on figure at bounding box center [739, 229] width 133 height 118
click at [0, 0] on input "Smoke Tube - Smokey Bandit 1" at bounding box center [0, 0] width 0 height 0
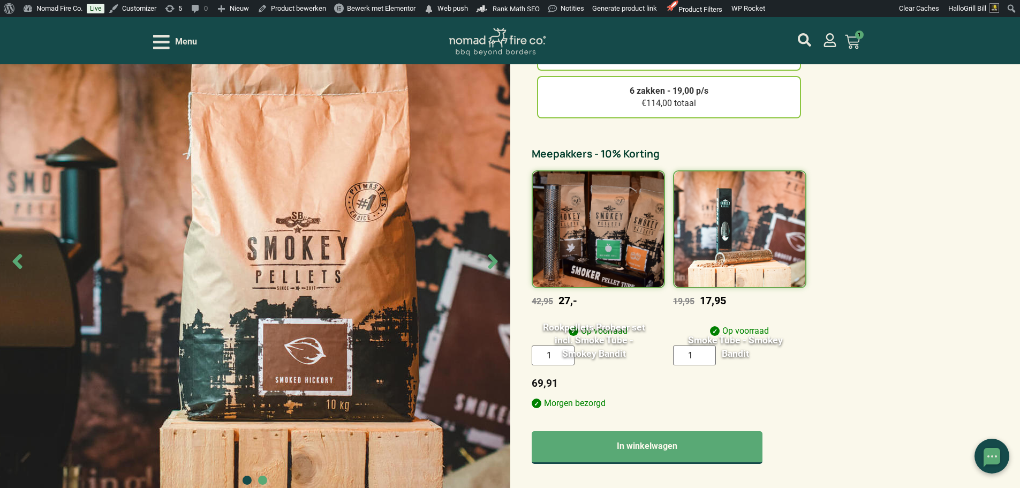
click at [763, 221] on figure at bounding box center [739, 229] width 133 height 118
click at [0, 0] on input "Smoke Tube - Smokey Bandit 1" at bounding box center [0, 0] width 0 height 0
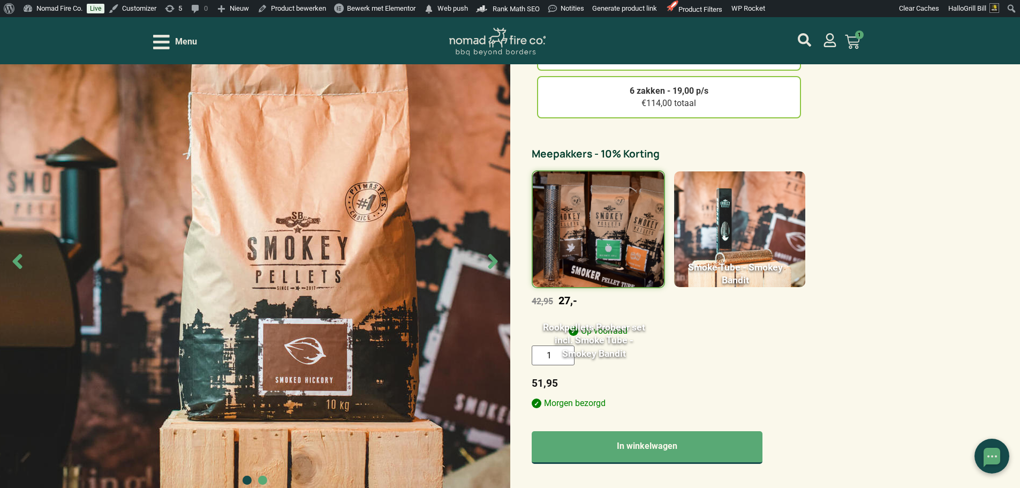
click at [938, 141] on div "Smokey Bandit Smoked Hickory – Pellet 10kg 0 1 zak - 24,95 €24,95 totaal 2 zakk…" at bounding box center [510, 436] width 1020 height 1238
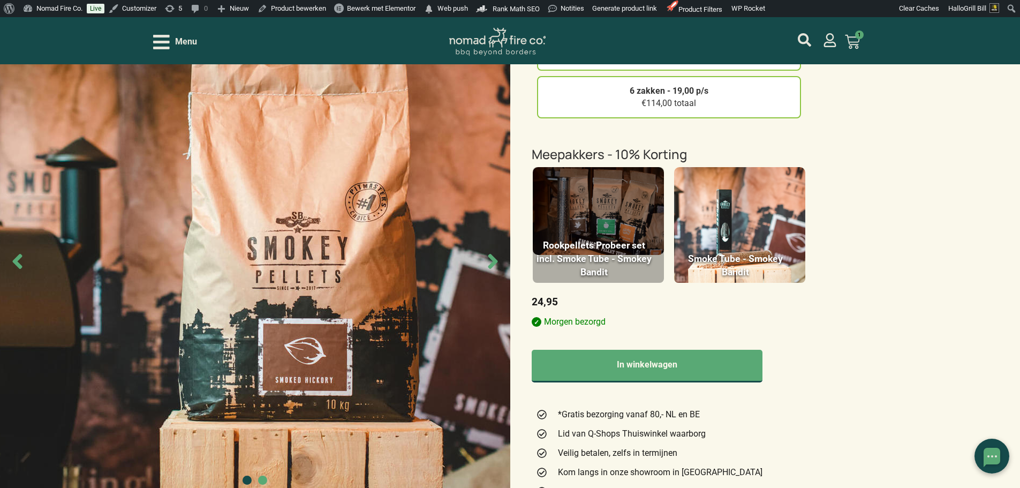
click at [631, 202] on figure at bounding box center [598, 225] width 133 height 118
click at [0, 0] on input "Rookpellets Probeer set incl. Smoke Tube - Smokey Bandit 1" at bounding box center [0, 0] width 0 height 0
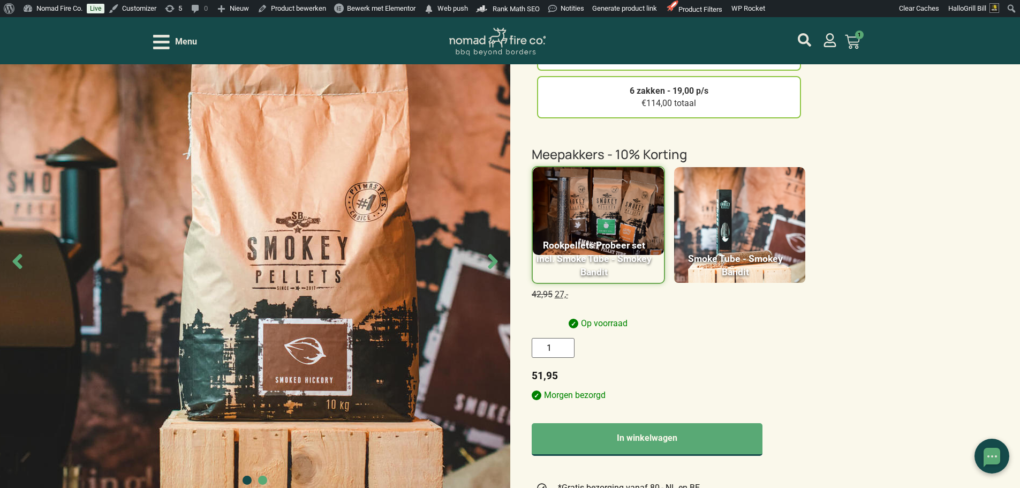
click at [898, 230] on div "Smokey Bandit Smoked Hickory – Pellet 10kg 0 1 zak - 24,95 €24,95 totaal 2 zakk…" at bounding box center [510, 432] width 1020 height 1230
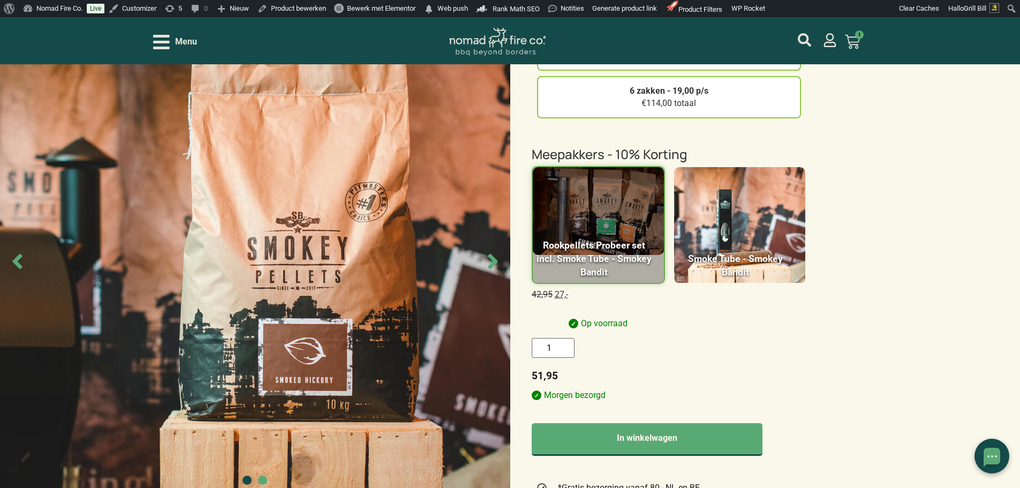
click at [638, 193] on figure at bounding box center [598, 225] width 133 height 118
click at [0, 0] on input "Rookpellets Probeer set incl. Smoke Tube - Smokey Bandit 1" at bounding box center [0, 0] width 0 height 0
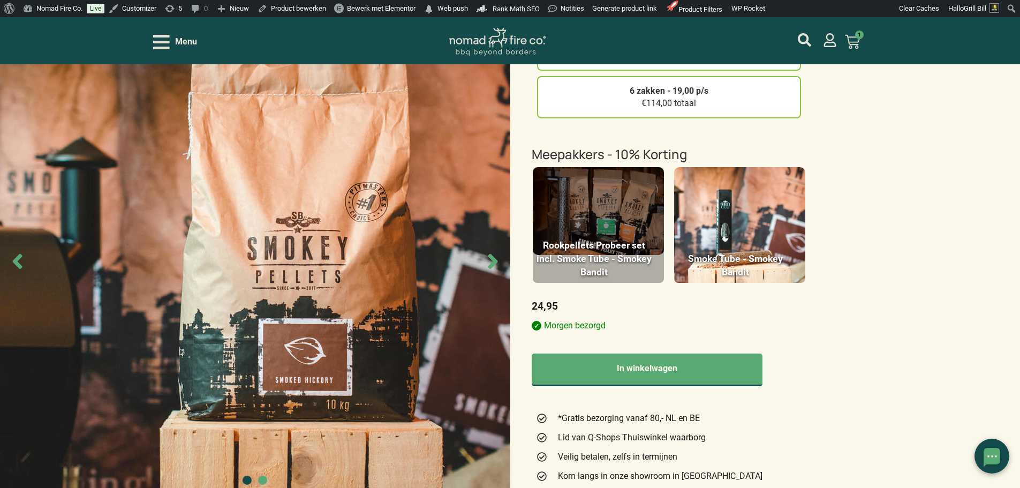
click at [599, 209] on figure at bounding box center [598, 225] width 133 height 118
click at [0, 0] on input "Rookpellets Probeer set incl. Smoke Tube - Smokey Bandit 1" at bounding box center [0, 0] width 0 height 0
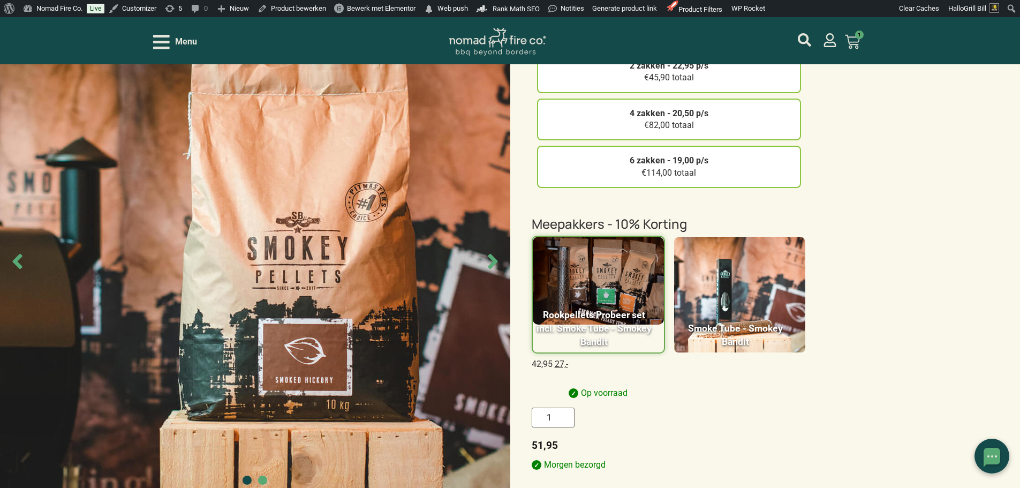
scroll to position [214, 0]
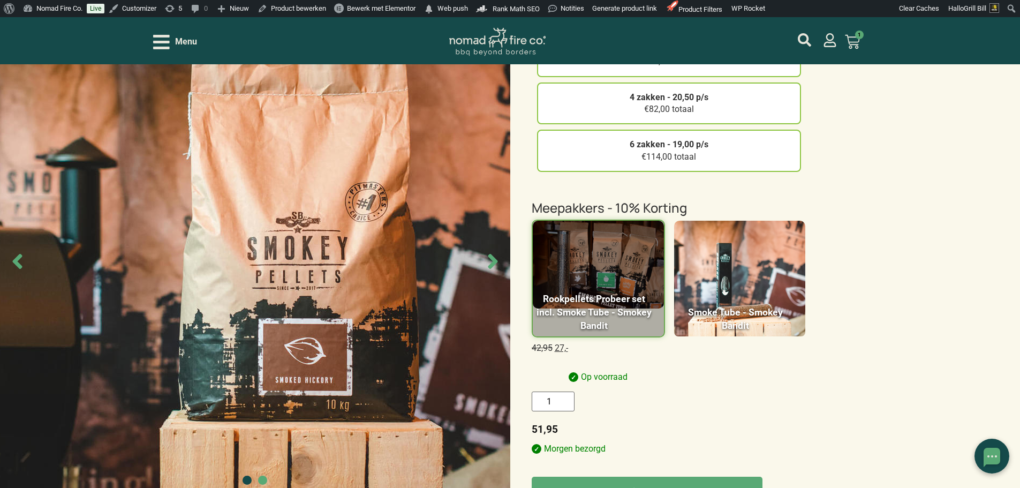
click at [645, 243] on figure at bounding box center [598, 278] width 133 height 118
click at [0, 0] on input "Rookpellets Probeer set incl. Smoke Tube - Smokey Bandit 1" at bounding box center [0, 0] width 0 height 0
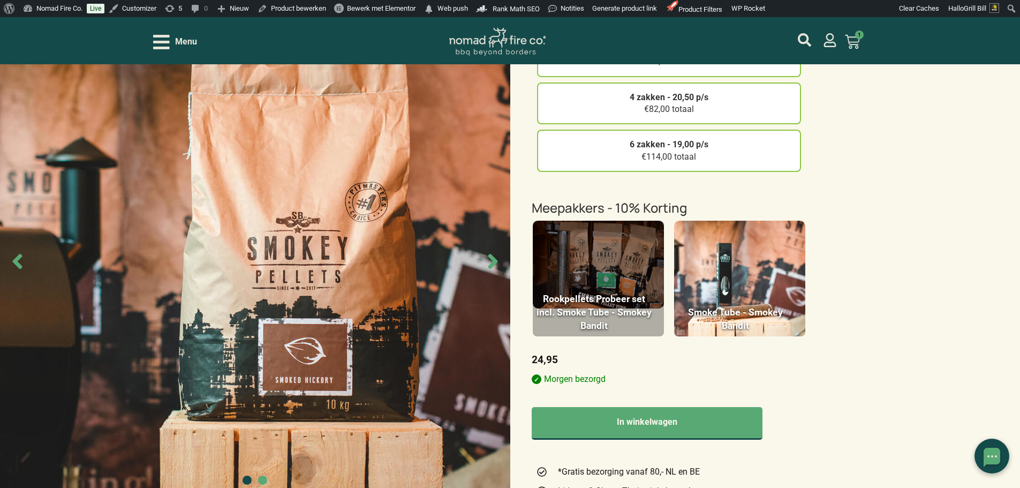
click at [606, 228] on figure at bounding box center [598, 278] width 133 height 118
click at [0, 0] on input "Rookpellets Probeer set incl. Smoke Tube - Smokey Bandit 1" at bounding box center [0, 0] width 0 height 0
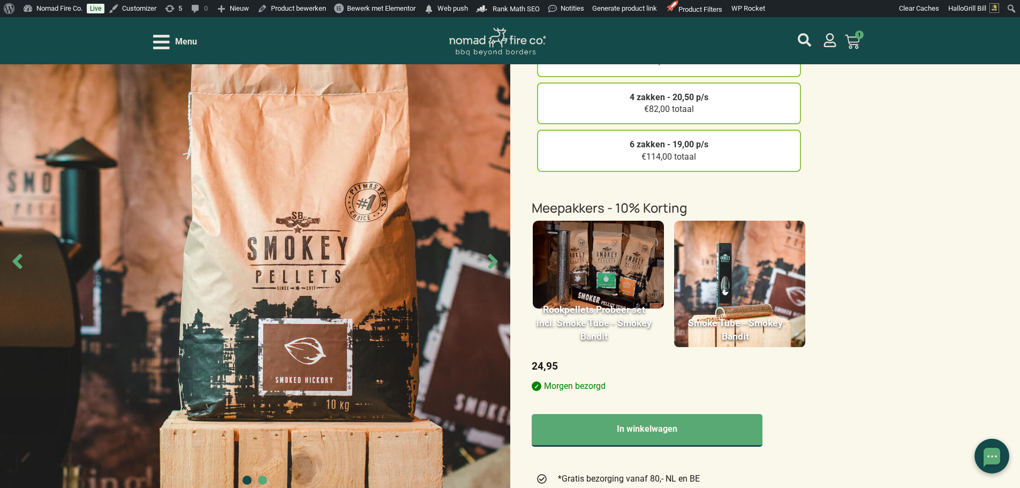
click at [638, 245] on img at bounding box center [598, 265] width 131 height 88
click at [0, 0] on input "Rookpellets Probeer set incl. Smoke Tube - Smokey Bandit 1" at bounding box center [0, 0] width 0 height 0
click at [630, 244] on img at bounding box center [598, 265] width 131 height 88
click at [0, 0] on input "Rookpellets Probeer set incl. Smoke Tube - Smokey Bandit 1" at bounding box center [0, 0] width 0 height 0
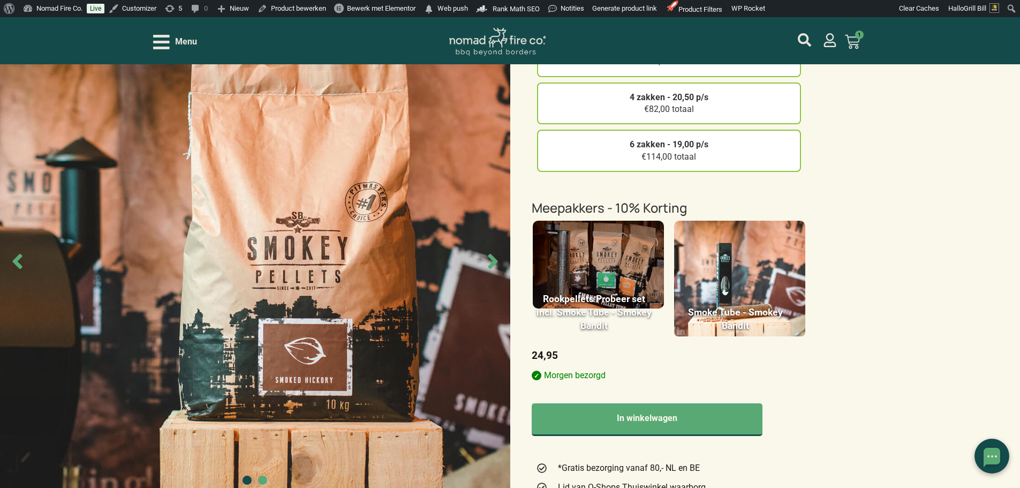
click at [641, 257] on img at bounding box center [598, 265] width 131 height 88
click at [0, 0] on input "Rookpellets Probeer set incl. Smoke Tube - Smokey Bandit 1" at bounding box center [0, 0] width 0 height 0
